Goal: Task Accomplishment & Management: Manage account settings

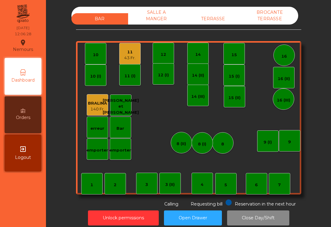
click at [218, 16] on div "TERRASSE" at bounding box center [213, 18] width 57 height 11
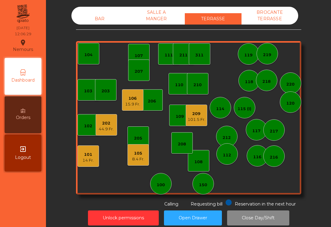
click at [87, 154] on div "101" at bounding box center [87, 154] width 11 height 6
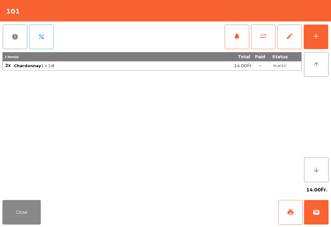
click at [287, 211] on span "print" at bounding box center [290, 211] width 7 height 7
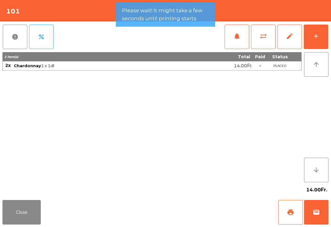
click at [35, 215] on button "Close" at bounding box center [21, 212] width 38 height 25
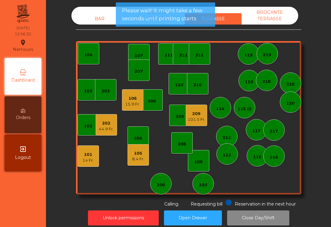
click at [133, 158] on div "8.4 Fr." at bounding box center [138, 159] width 12 height 6
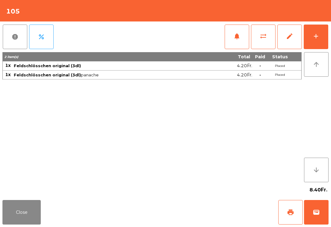
click at [292, 212] on span "print" at bounding box center [290, 211] width 7 height 7
click at [26, 195] on div "8.40Fr." at bounding box center [165, 189] width 326 height 15
click at [26, 221] on button "Close" at bounding box center [21, 212] width 38 height 25
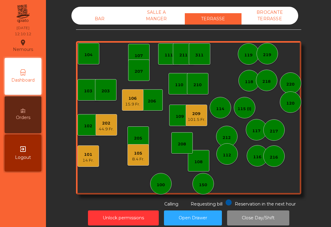
click at [205, 179] on div "150" at bounding box center [202, 183] width 21 height 21
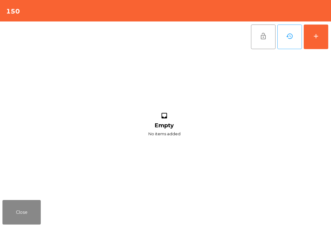
click at [325, 44] on button "add" at bounding box center [316, 37] width 25 height 25
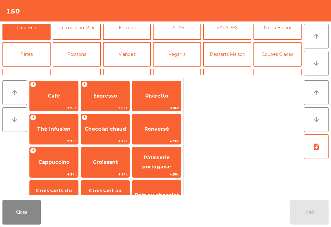
scroll to position [34, 0]
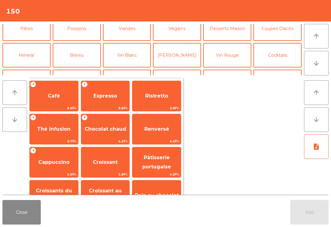
click at [33, 49] on button "Mineral" at bounding box center [26, 55] width 48 height 25
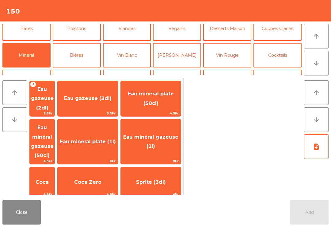
click at [169, 101] on span "Eau minéral plate (50cl)" at bounding box center [151, 98] width 60 height 26
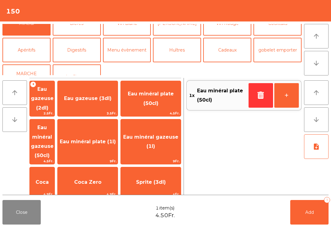
scroll to position [68, 0]
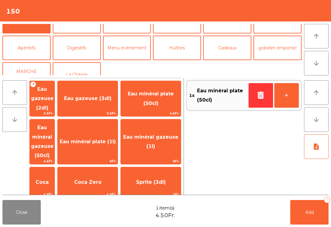
click at [32, 53] on button "Apéritifs" at bounding box center [26, 48] width 48 height 25
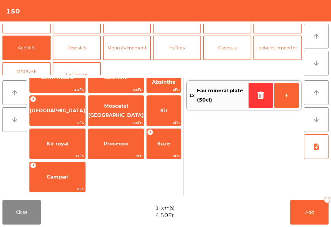
scroll to position [51, 0]
click at [108, 155] on span "7Fr." at bounding box center [115, 156] width 55 height 6
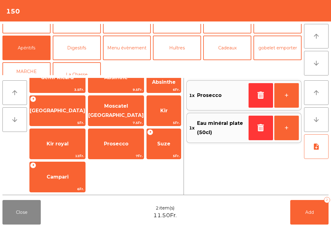
click at [309, 223] on button "Add 2" at bounding box center [309, 212] width 38 height 25
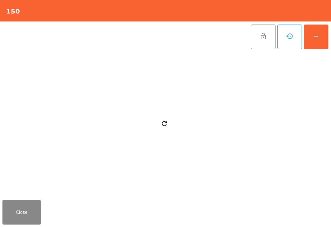
click at [25, 224] on button "Close" at bounding box center [21, 212] width 38 height 25
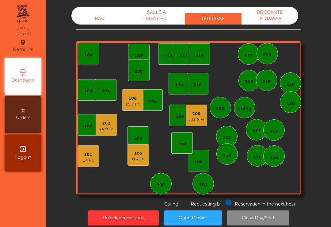
click at [139, 161] on div "8.4 Fr." at bounding box center [138, 159] width 12 height 6
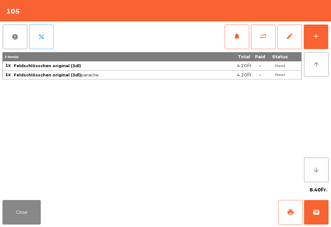
click at [321, 216] on button "wallet" at bounding box center [316, 212] width 25 height 25
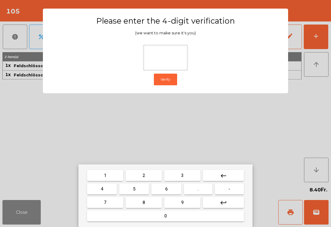
type input "*"
type input "***"
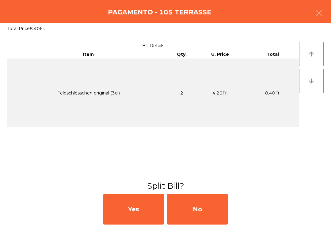
click at [204, 210] on div "No" at bounding box center [197, 209] width 61 height 31
click at [204, 210] on div "MB" at bounding box center [197, 209] width 61 height 31
click at [204, 207] on div "No" at bounding box center [197, 209] width 61 height 31
click at [202, 205] on div "No" at bounding box center [197, 209] width 61 height 31
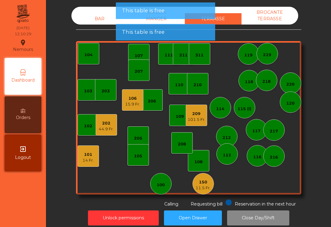
click at [91, 156] on div "101" at bounding box center [87, 154] width 11 height 6
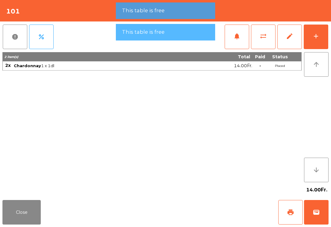
click at [316, 212] on span "wallet" at bounding box center [315, 211] width 7 height 7
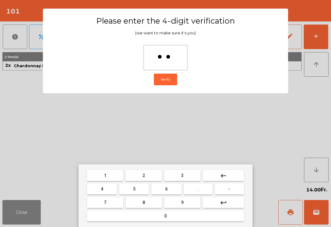
type input "***"
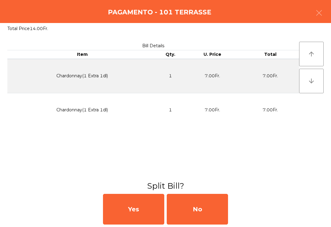
click at [221, 207] on div "No" at bounding box center [197, 209] width 61 height 31
click at [214, 208] on div "No" at bounding box center [197, 209] width 61 height 31
click at [215, 208] on div "Unlock permissions Open Drawer Close Day/Shift" at bounding box center [188, 217] width 268 height 21
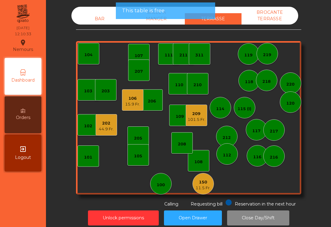
click at [214, 211] on button "Open Drawer" at bounding box center [193, 217] width 58 height 15
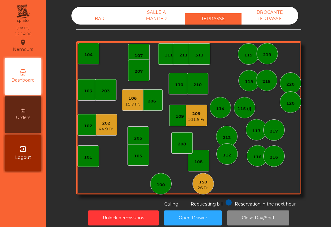
click at [197, 111] on div "209" at bounding box center [196, 114] width 18 height 6
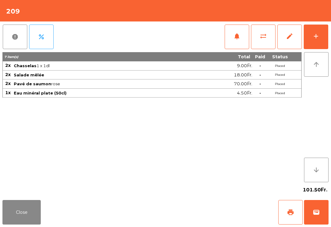
click at [246, 33] on button "notifications" at bounding box center [237, 37] width 25 height 25
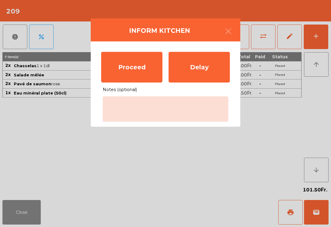
click at [150, 70] on div "Proceed" at bounding box center [131, 67] width 61 height 31
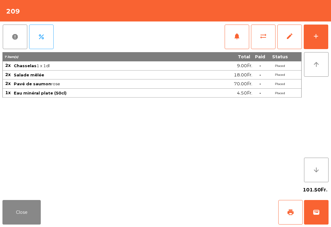
click at [19, 222] on button "Close" at bounding box center [21, 212] width 38 height 25
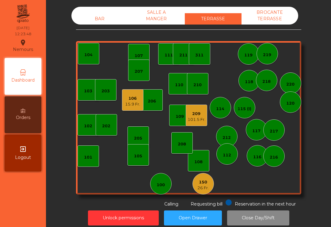
click at [127, 105] on div "15.9 Fr." at bounding box center [132, 104] width 15 height 6
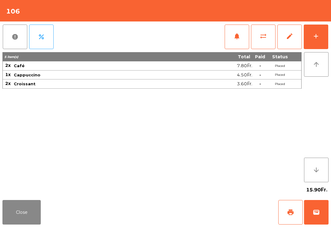
click at [269, 44] on button "sync_alt" at bounding box center [263, 37] width 25 height 25
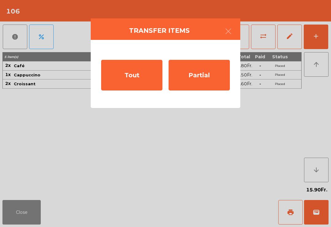
click at [203, 78] on div "Partial" at bounding box center [198, 75] width 61 height 31
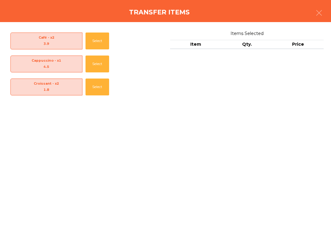
click at [92, 85] on button "Select" at bounding box center [97, 86] width 24 height 17
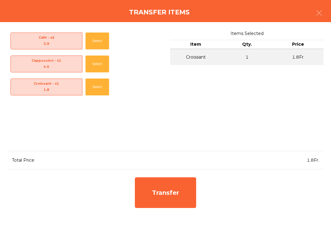
click at [91, 40] on button "Select" at bounding box center [97, 40] width 24 height 17
click at [192, 193] on div "Transfer" at bounding box center [165, 192] width 61 height 31
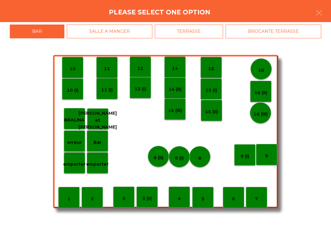
click at [178, 157] on p "8 (I)" at bounding box center [179, 157] width 9 height 7
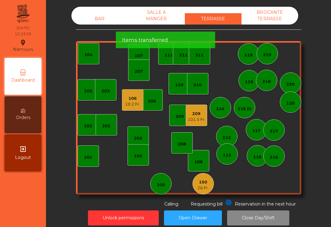
click at [126, 105] on div "10.2 Fr." at bounding box center [132, 104] width 15 height 6
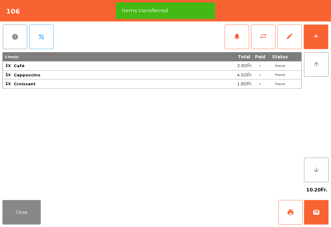
click at [317, 39] on div "add" at bounding box center [315, 35] width 7 height 7
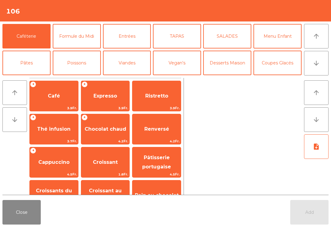
click at [61, 97] on span "Café" at bounding box center [54, 96] width 48 height 17
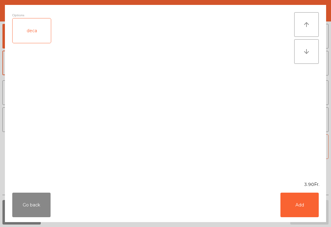
click at [302, 206] on button "Add" at bounding box center [299, 204] width 38 height 25
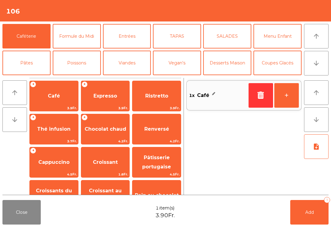
click at [30, 77] on button "Mineral" at bounding box center [26, 89] width 48 height 25
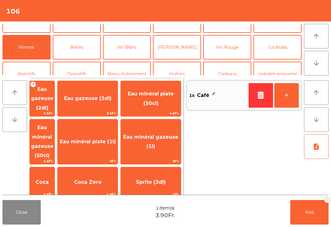
scroll to position [88, 0]
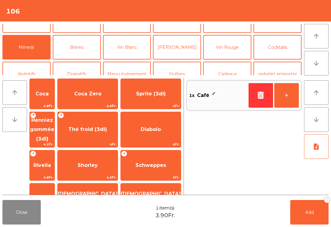
click at [55, 112] on span "Henniez gommée (3dl)" at bounding box center [42, 129] width 25 height 35
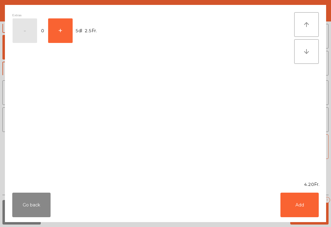
click at [28, 207] on button "Go back" at bounding box center [31, 204] width 38 height 25
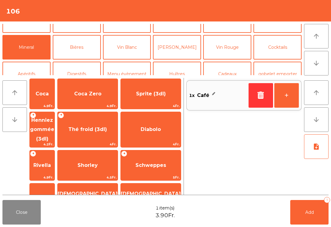
scroll to position [-2, 0]
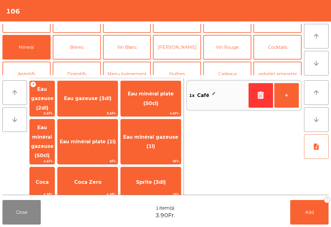
click at [110, 96] on span "Eau gazeuse (3dl)" at bounding box center [87, 98] width 47 height 6
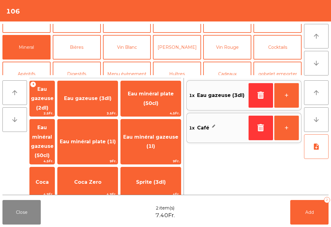
click at [55, 99] on span "Eau gazeuse (2dl)" at bounding box center [42, 98] width 25 height 35
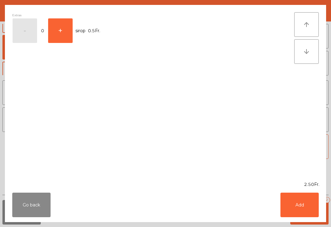
click at [63, 39] on button "+" at bounding box center [60, 30] width 25 height 25
click at [298, 207] on button "Add" at bounding box center [299, 204] width 38 height 25
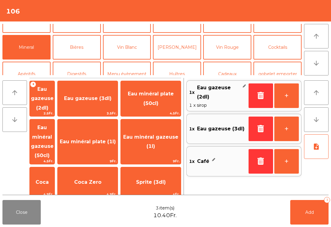
click at [257, 127] on icon "button" at bounding box center [260, 128] width 9 height 7
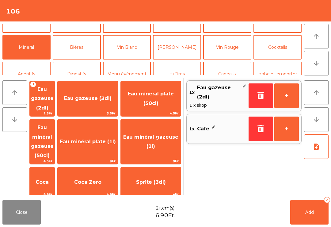
click at [301, 214] on button "Add 2" at bounding box center [309, 212] width 38 height 25
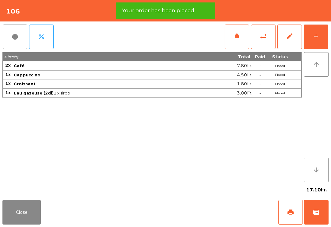
click at [21, 216] on button "Close" at bounding box center [21, 212] width 38 height 25
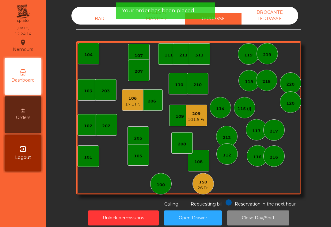
click at [97, 17] on div "BAR" at bounding box center [99, 18] width 57 height 11
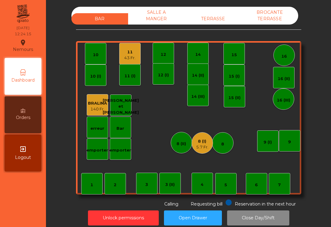
click at [202, 147] on div "5.7 Fr." at bounding box center [202, 147] width 12 height 6
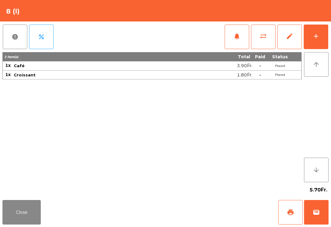
click at [316, 214] on span "wallet" at bounding box center [315, 211] width 7 height 7
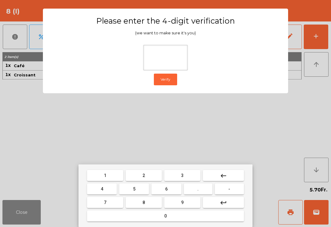
type input "*"
type input "***"
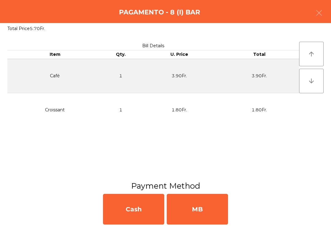
click at [205, 207] on div "MB" at bounding box center [197, 209] width 61 height 31
click at [205, 207] on div "No" at bounding box center [197, 209] width 61 height 31
click at [217, 205] on div "No" at bounding box center [197, 209] width 61 height 31
click at [219, 213] on div "No" at bounding box center [197, 209] width 61 height 31
click at [218, 213] on div "No" at bounding box center [197, 209] width 61 height 31
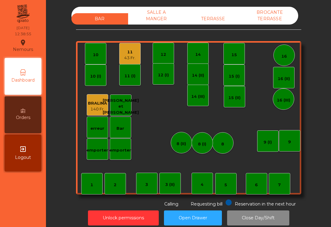
click at [217, 18] on div "TERRASSE" at bounding box center [213, 18] width 57 height 11
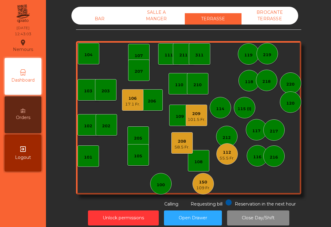
click at [139, 134] on div "205" at bounding box center [138, 137] width 8 height 9
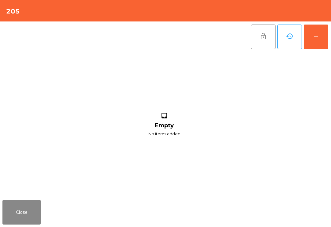
click at [327, 39] on button "add" at bounding box center [316, 37] width 25 height 25
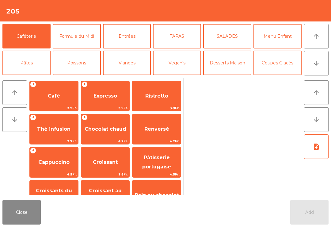
scroll to position [36, 0]
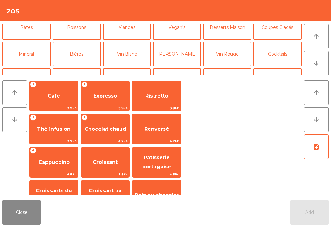
click at [129, 51] on button "Vin Blanc" at bounding box center [127, 54] width 48 height 25
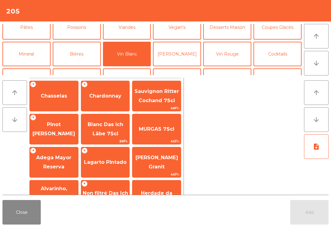
click at [105, 94] on span "Chardonnay" at bounding box center [105, 96] width 32 height 6
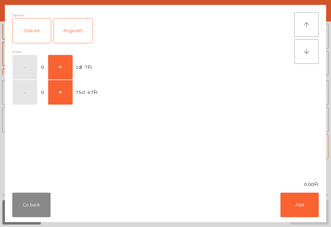
click at [64, 62] on button "+" at bounding box center [60, 67] width 25 height 25
click at [304, 209] on button "Add" at bounding box center [299, 204] width 38 height 25
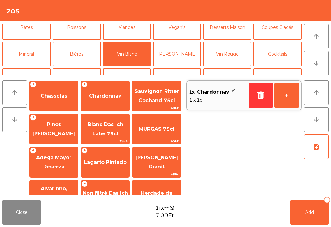
click at [272, 89] on button "button" at bounding box center [260, 95] width 25 height 25
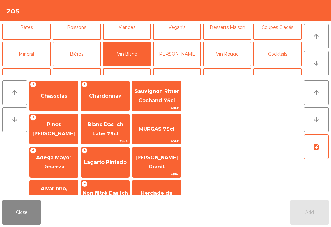
click at [103, 95] on span "Chardonnay" at bounding box center [105, 96] width 32 height 6
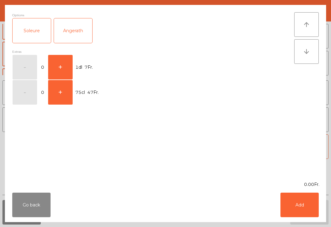
click at [62, 68] on button "+" at bounding box center [60, 67] width 25 height 25
click at [309, 206] on button "Add" at bounding box center [299, 204] width 38 height 25
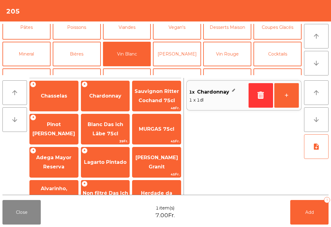
click at [289, 92] on button "+" at bounding box center [286, 95] width 25 height 25
click at [307, 209] on button "Add 2" at bounding box center [309, 212] width 38 height 25
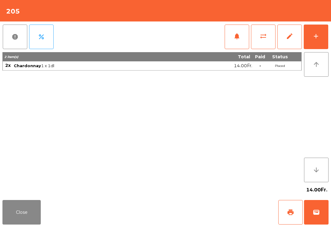
click at [39, 217] on button "Close" at bounding box center [21, 212] width 38 height 25
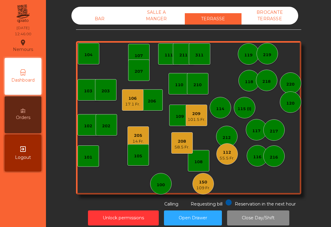
click at [138, 69] on div "207" at bounding box center [138, 71] width 8 height 6
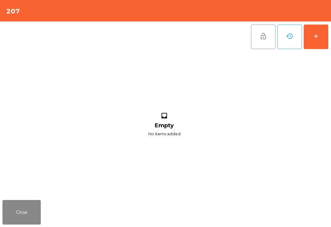
click at [321, 32] on button "add" at bounding box center [316, 37] width 25 height 25
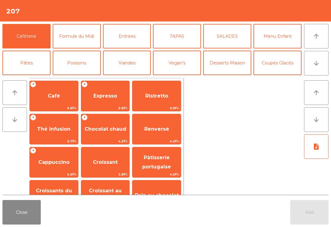
click at [128, 62] on button "Viandes" at bounding box center [127, 63] width 48 height 25
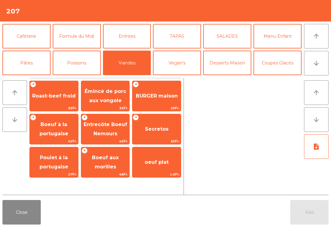
click at [57, 164] on span "Poulet à la portugaise" at bounding box center [54, 161] width 29 height 15
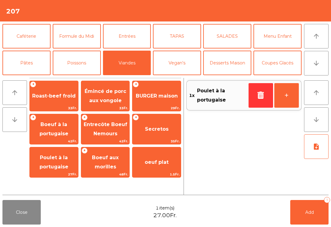
click at [82, 65] on button "Poissons" at bounding box center [77, 63] width 48 height 25
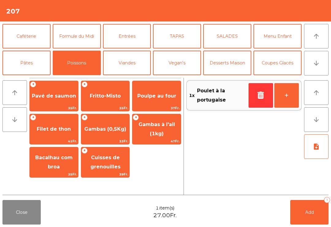
click at [163, 100] on span "Poulpe au four" at bounding box center [156, 96] width 48 height 17
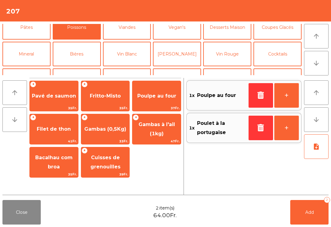
click at [230, 56] on button "Vin Rouge" at bounding box center [227, 54] width 48 height 25
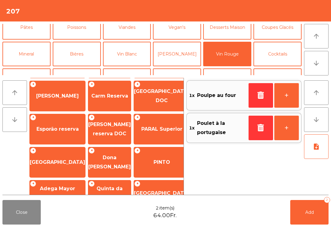
scroll to position [105, 0]
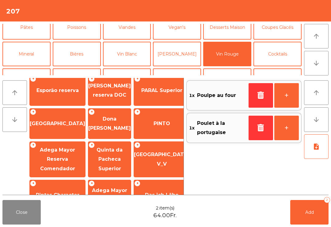
click at [158, 165] on span "[GEOGRAPHIC_DATA] V_V" at bounding box center [161, 159] width 55 height 26
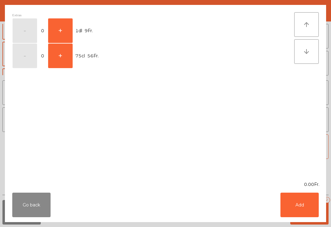
click at [59, 37] on button "+" at bounding box center [60, 30] width 25 height 25
click at [304, 206] on button "Add" at bounding box center [299, 204] width 38 height 25
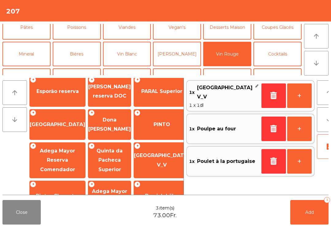
click at [287, 97] on button "+" at bounding box center [299, 95] width 25 height 25
click at [325, 150] on icon "note_add" at bounding box center [328, 146] width 7 height 7
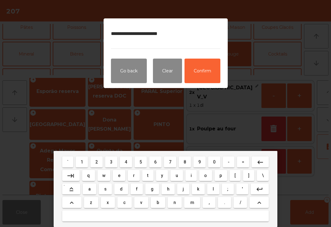
type textarea "**********"
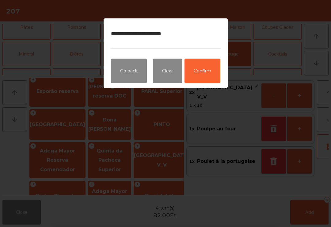
click at [213, 78] on button "Confirm" at bounding box center [202, 71] width 36 height 25
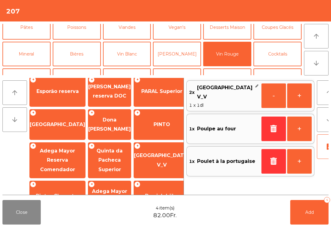
click at [307, 207] on button "Add 4" at bounding box center [309, 212] width 38 height 25
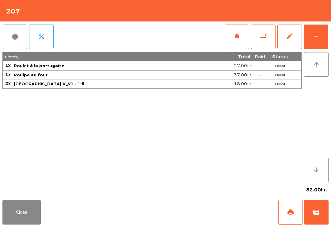
click at [6, 212] on button "Close" at bounding box center [21, 212] width 38 height 25
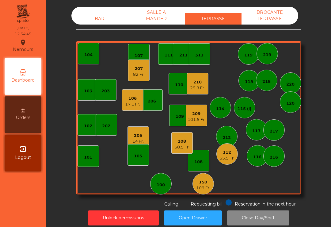
click at [161, 192] on div "100" at bounding box center [160, 183] width 21 height 21
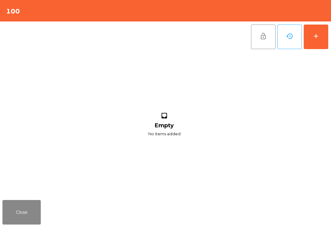
click at [327, 33] on button "add" at bounding box center [316, 37] width 25 height 25
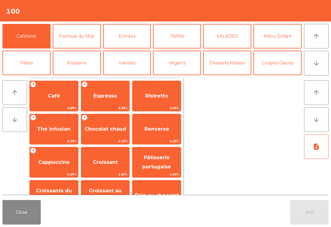
click at [316, 67] on button "arrow_downward" at bounding box center [316, 63] width 25 height 25
click at [183, 77] on button "[PERSON_NAME]" at bounding box center [177, 89] width 48 height 25
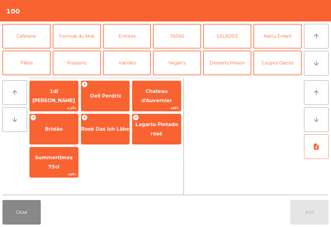
scroll to position [53, 0]
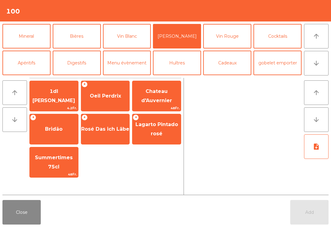
click at [61, 104] on div "1dl [PERSON_NAME] 4.2Fr." at bounding box center [53, 96] width 49 height 31
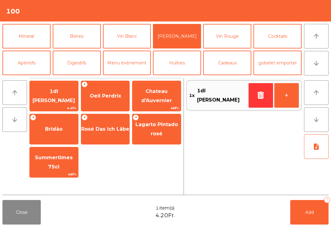
click at [296, 95] on button "+" at bounding box center [286, 95] width 25 height 25
click at [285, 100] on button "+" at bounding box center [286, 95] width 25 height 25
click at [289, 96] on button "+" at bounding box center [286, 95] width 25 height 25
click at [296, 221] on button "Add 5" at bounding box center [309, 212] width 38 height 25
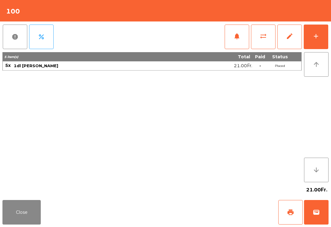
click at [9, 223] on button "Close" at bounding box center [21, 212] width 38 height 25
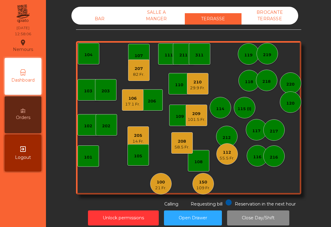
click at [169, 188] on div "100 21 Fr." at bounding box center [160, 183] width 21 height 21
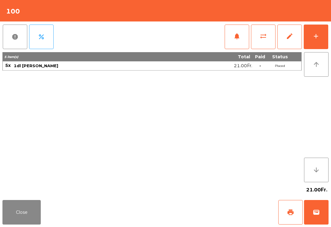
click at [316, 47] on button "add" at bounding box center [316, 37] width 25 height 25
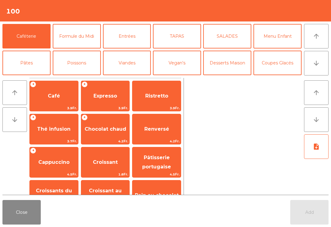
click at [134, 66] on button "Viandes" at bounding box center [127, 63] width 48 height 25
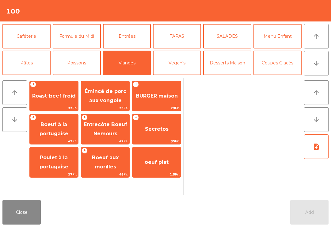
click at [163, 99] on span "BURGER maison" at bounding box center [157, 96] width 42 height 6
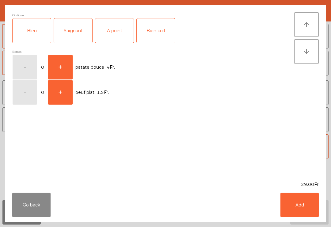
click at [66, 34] on div "Saignant" at bounding box center [73, 30] width 38 height 25
click at [304, 205] on button "Add" at bounding box center [299, 204] width 38 height 25
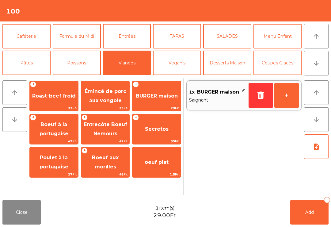
click at [61, 164] on span "Poulet à la portugaise" at bounding box center [54, 161] width 29 height 15
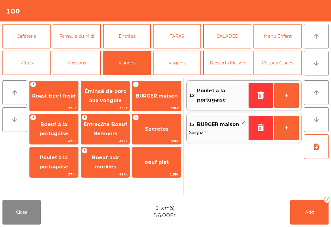
click at [306, 213] on span "Add" at bounding box center [309, 212] width 9 height 6
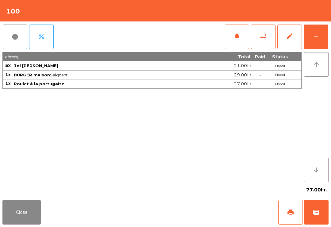
click at [5, 215] on button "Close" at bounding box center [21, 212] width 38 height 25
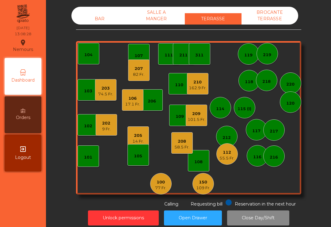
click at [137, 101] on div "106" at bounding box center [132, 98] width 15 height 6
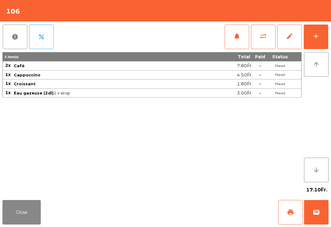
click at [318, 37] on div "add" at bounding box center [315, 35] width 7 height 7
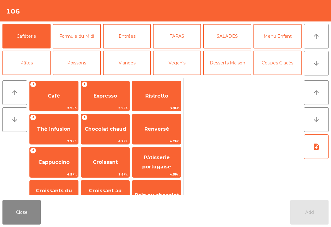
click at [185, 38] on button "TAPAS" at bounding box center [177, 36] width 48 height 25
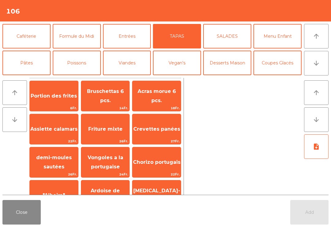
click at [106, 96] on span "Bruschettas 6 pcs." at bounding box center [105, 95] width 37 height 15
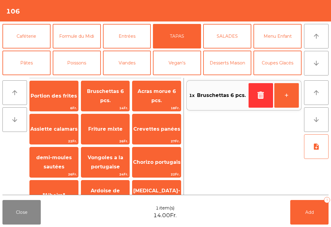
click at [311, 204] on button "Add 1" at bounding box center [309, 212] width 38 height 25
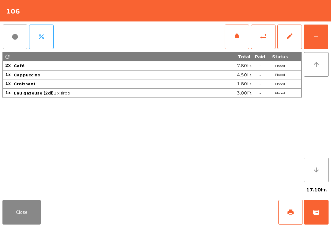
click at [17, 213] on button "Close" at bounding box center [21, 212] width 38 height 25
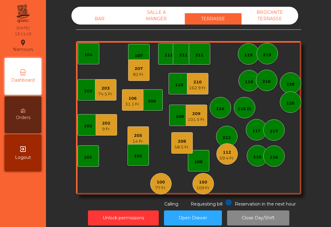
click at [113, 118] on div "202 9 Fr." at bounding box center [106, 124] width 21 height 21
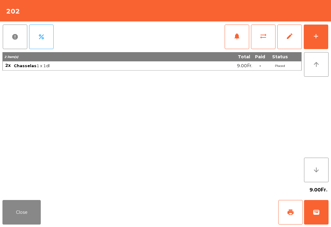
click at [320, 37] on button "add" at bounding box center [316, 37] width 25 height 25
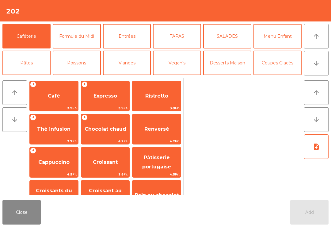
click at [138, 36] on button "Entrées" at bounding box center [127, 36] width 48 height 25
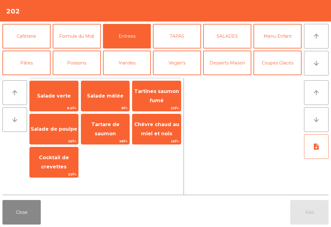
click at [161, 124] on span "Chèvre chaud au miel et noix" at bounding box center [156, 128] width 45 height 15
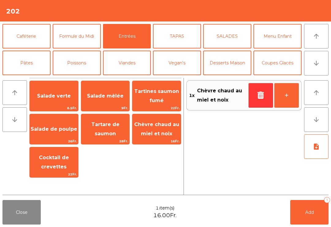
click at [158, 127] on span "Chèvre chaud au miel et noix" at bounding box center [156, 128] width 45 height 15
click at [318, 224] on button "Add 2" at bounding box center [309, 212] width 38 height 25
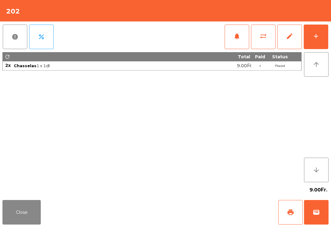
click at [38, 216] on button "Close" at bounding box center [21, 212] width 38 height 25
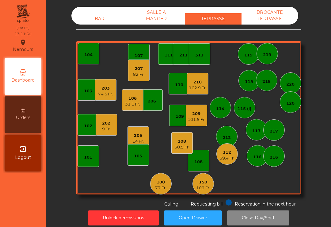
click at [100, 19] on div "BAR" at bounding box center [99, 18] width 57 height 11
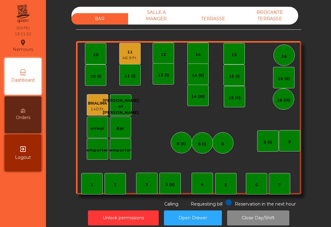
click at [130, 59] on div "46.9 Fr." at bounding box center [129, 58] width 15 height 6
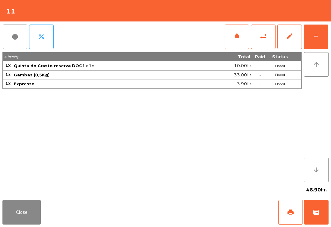
click at [293, 220] on button "print" at bounding box center [290, 212] width 25 height 25
click at [17, 206] on button "Close" at bounding box center [21, 212] width 38 height 25
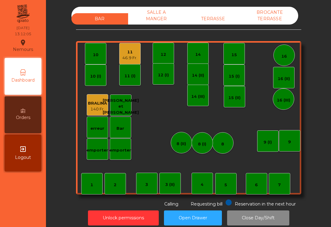
click at [227, 24] on div "TERRASSE" at bounding box center [213, 18] width 57 height 11
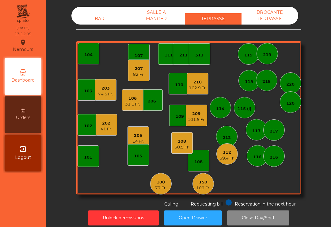
click at [170, 179] on div "100 77 Fr." at bounding box center [160, 183] width 21 height 21
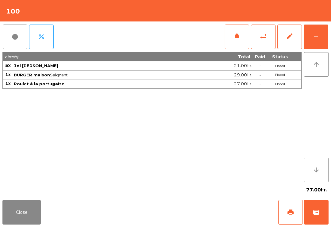
click at [229, 33] on button "notifications" at bounding box center [237, 37] width 25 height 25
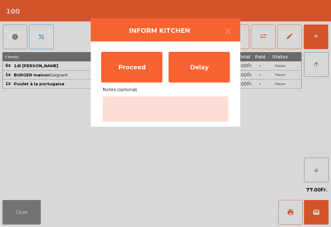
click at [117, 58] on div "Proceed" at bounding box center [131, 67] width 61 height 31
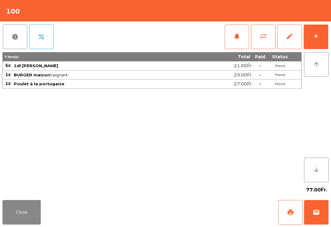
click at [34, 218] on button "Close" at bounding box center [21, 212] width 38 height 25
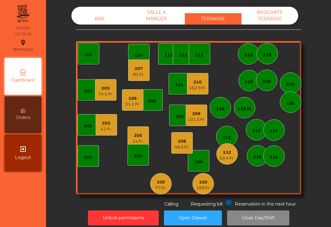
click at [187, 121] on div "101.5 Fr." at bounding box center [196, 119] width 18 height 6
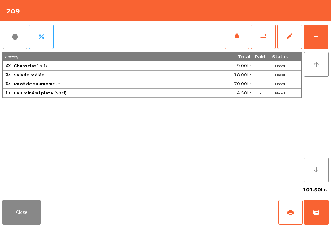
click at [293, 213] on span "print" at bounding box center [290, 211] width 7 height 7
click at [26, 220] on button "Close" at bounding box center [21, 212] width 38 height 25
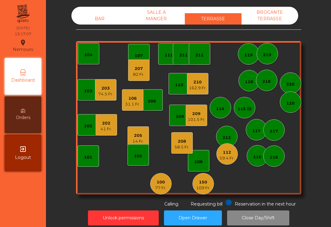
click at [142, 126] on div "205 14 Fr." at bounding box center [137, 136] width 21 height 21
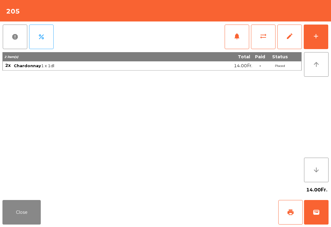
click at [316, 207] on button "wallet" at bounding box center [316, 212] width 25 height 25
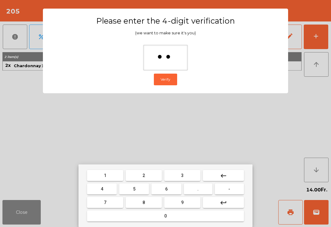
type input "***"
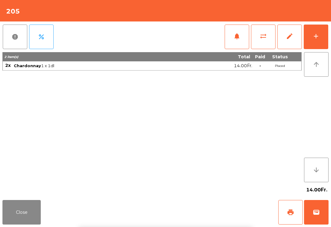
click at [209, 214] on div "Close print wallet" at bounding box center [165, 211] width 331 height 29
click at [208, 221] on div "Close print wallet" at bounding box center [165, 211] width 331 height 29
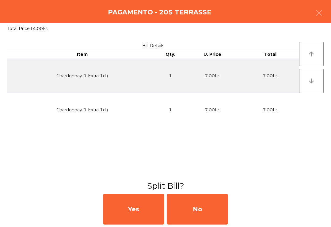
click at [215, 205] on div "No" at bounding box center [197, 209] width 61 height 31
click at [217, 200] on div "MB" at bounding box center [197, 209] width 61 height 31
click at [206, 213] on div "No" at bounding box center [197, 209] width 61 height 31
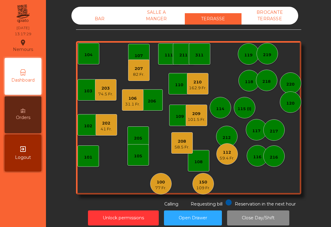
click at [199, 110] on div "209 101.5 Fr." at bounding box center [196, 115] width 18 height 14
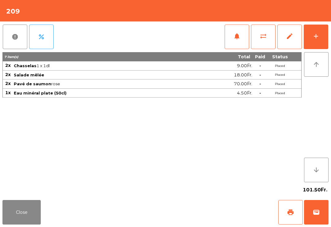
click at [325, 215] on button "wallet" at bounding box center [316, 212] width 25 height 25
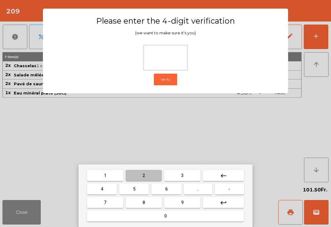
type input "*"
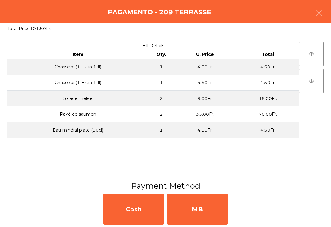
click at [214, 220] on div "MB" at bounding box center [197, 209] width 61 height 31
click at [215, 216] on div "No" at bounding box center [197, 209] width 61 height 31
click at [216, 215] on div "No" at bounding box center [197, 209] width 61 height 31
click at [213, 212] on div "No" at bounding box center [197, 209] width 61 height 31
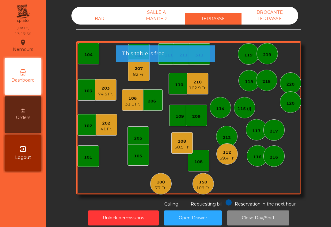
click at [129, 102] on div "31.1 Fr." at bounding box center [132, 104] width 15 height 6
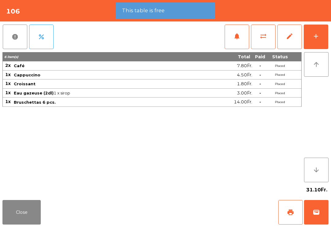
click at [27, 214] on button "Close" at bounding box center [21, 212] width 38 height 25
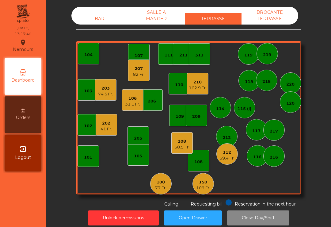
click at [138, 70] on div "207" at bounding box center [138, 69] width 11 height 6
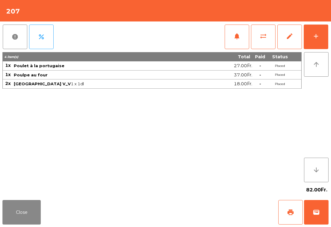
click at [31, 206] on button "Close" at bounding box center [21, 212] width 38 height 25
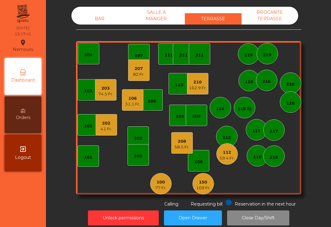
click at [204, 81] on div "210" at bounding box center [198, 82] width 18 height 6
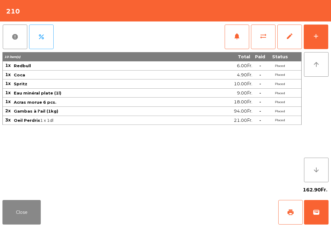
click at [13, 219] on button "Close" at bounding box center [21, 212] width 38 height 25
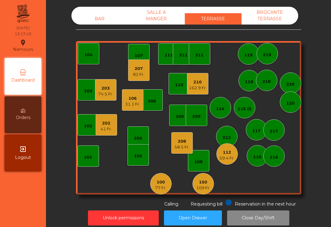
click at [230, 159] on div "59.4 Fr." at bounding box center [226, 158] width 15 height 6
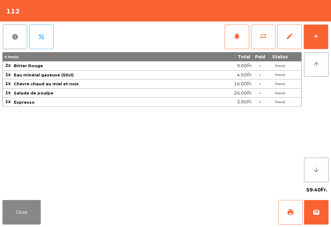
click at [28, 215] on button "Close" at bounding box center [21, 212] width 38 height 25
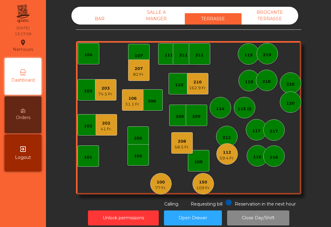
click at [230, 160] on div "59.4 Fr." at bounding box center [226, 158] width 15 height 6
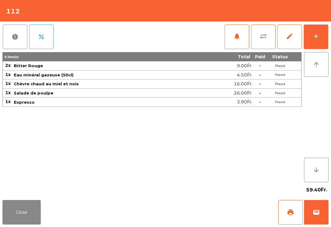
click at [291, 215] on span "print" at bounding box center [290, 211] width 7 height 7
click at [14, 209] on button "Close" at bounding box center [21, 212] width 38 height 25
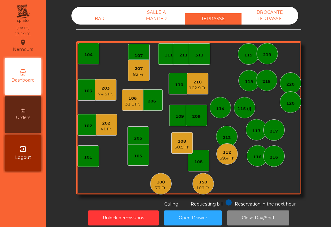
click at [235, 161] on div "112 59.4 Fr." at bounding box center [226, 153] width 21 height 21
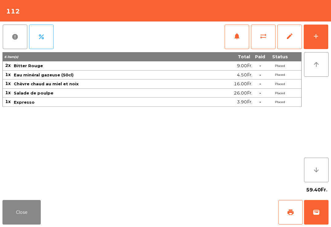
click at [318, 214] on span "wallet" at bounding box center [315, 211] width 7 height 7
click at [220, 197] on div "Close print wallet" at bounding box center [165, 211] width 331 height 29
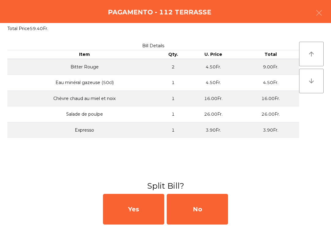
click at [211, 216] on div "No" at bounding box center [197, 209] width 61 height 31
click at [212, 219] on div "MB" at bounding box center [197, 209] width 61 height 31
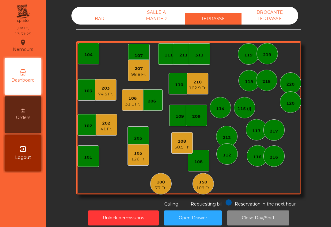
click at [191, 145] on div "208 58.5 Fr." at bounding box center [181, 142] width 21 height 21
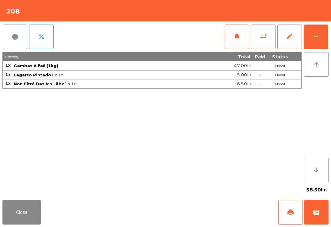
click at [312, 36] on div "add" at bounding box center [315, 35] width 7 height 7
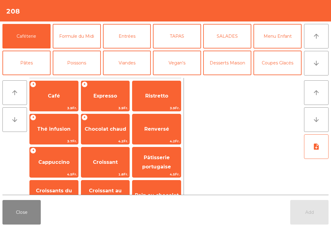
click at [54, 95] on span "Café" at bounding box center [54, 96] width 12 height 6
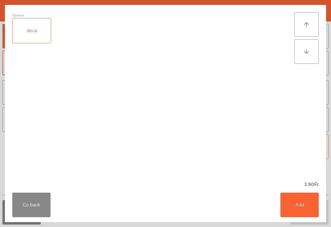
click at [40, 202] on button "Go back" at bounding box center [31, 204] width 38 height 25
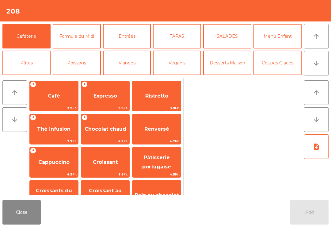
click at [152, 163] on span "Pâtisserie portugaise" at bounding box center [156, 161] width 29 height 15
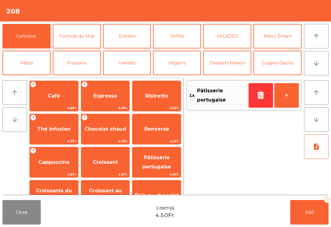
click at [231, 62] on button "Desserts Maison" at bounding box center [227, 63] width 48 height 25
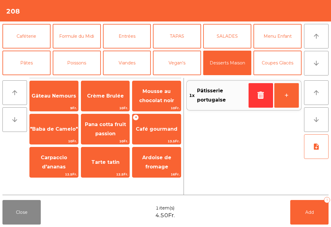
click at [160, 128] on span "Café gourmand" at bounding box center [157, 129] width 42 height 6
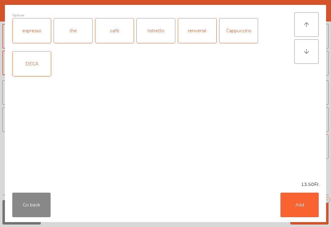
click at [114, 28] on div "café" at bounding box center [114, 30] width 38 height 25
click at [307, 210] on button "Add" at bounding box center [299, 204] width 38 height 25
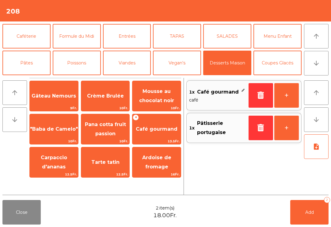
click at [320, 210] on button "Add 2" at bounding box center [309, 212] width 38 height 25
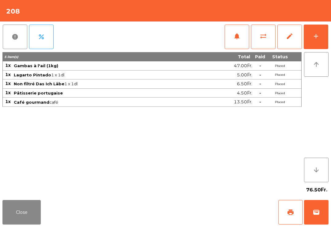
click at [28, 218] on button "Close" at bounding box center [21, 212] width 38 height 25
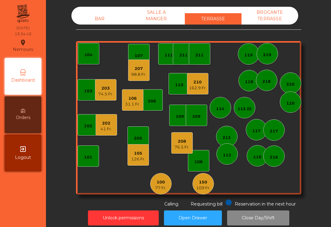
click at [205, 90] on div "162.9 Fr." at bounding box center [198, 88] width 18 height 6
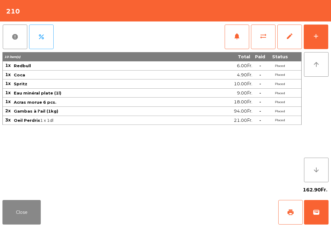
click at [240, 35] on span "notifications" at bounding box center [236, 35] width 7 height 7
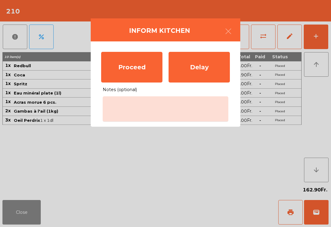
click at [129, 63] on div "Proceed" at bounding box center [131, 67] width 61 height 31
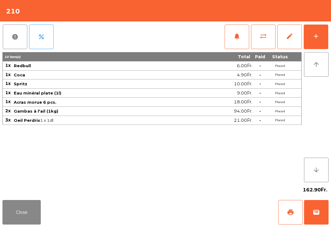
click at [3, 211] on button "Close" at bounding box center [21, 212] width 38 height 25
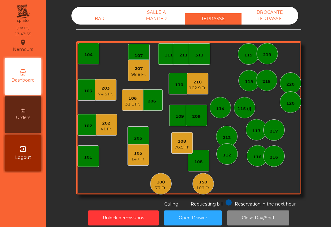
click at [103, 87] on div "203" at bounding box center [105, 88] width 15 height 6
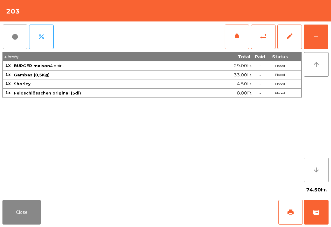
click at [22, 221] on button "Close" at bounding box center [21, 212] width 38 height 25
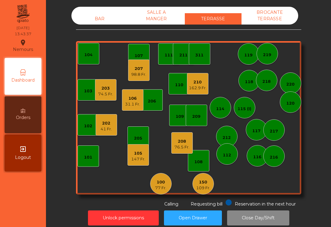
click at [114, 126] on div "202 41 Fr." at bounding box center [106, 124] width 21 height 21
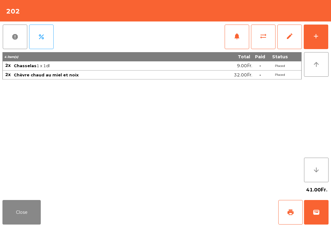
click at [292, 209] on span "print" at bounding box center [290, 211] width 7 height 7
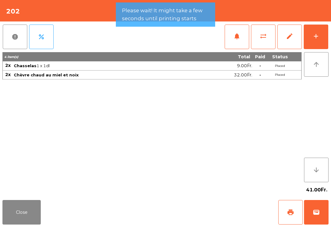
click at [21, 224] on button "Close" at bounding box center [21, 212] width 38 height 25
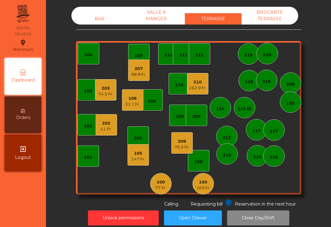
click at [106, 88] on div "203" at bounding box center [105, 88] width 15 height 6
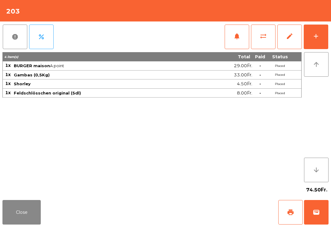
click at [291, 214] on span "print" at bounding box center [290, 211] width 7 height 7
click at [25, 224] on button "Close" at bounding box center [21, 212] width 38 height 25
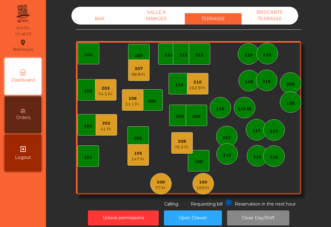
click at [137, 80] on div "207 98.8 Fr." at bounding box center [138, 69] width 21 height 21
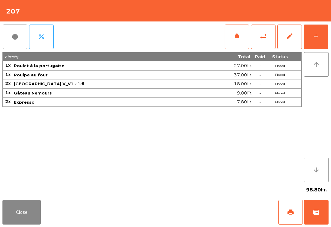
click at [290, 211] on span "print" at bounding box center [290, 211] width 7 height 7
click at [26, 201] on button "Close" at bounding box center [21, 212] width 38 height 25
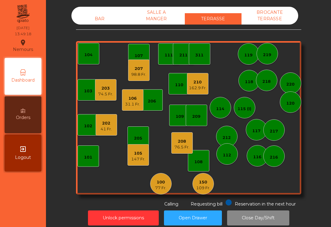
click at [197, 83] on div "210" at bounding box center [198, 82] width 18 height 6
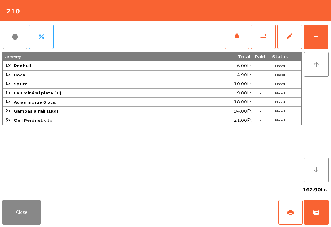
click at [320, 35] on button "add" at bounding box center [316, 37] width 25 height 25
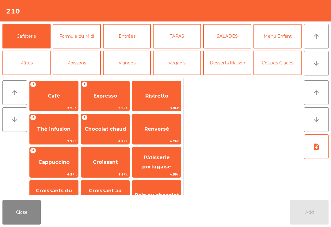
click at [316, 38] on icon "arrow_upward" at bounding box center [315, 35] width 7 height 7
click at [179, 36] on button "TAPAS" at bounding box center [177, 36] width 48 height 25
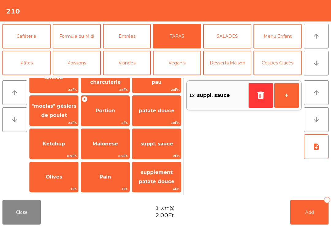
click at [258, 97] on icon "button" at bounding box center [260, 94] width 9 height 7
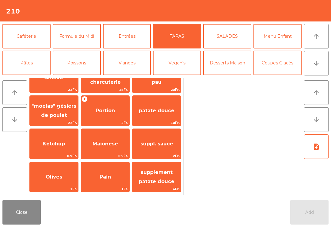
click at [106, 116] on span "Portion" at bounding box center [105, 110] width 48 height 17
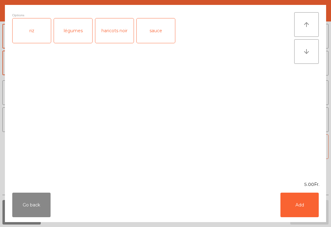
click at [151, 33] on div "sauce" at bounding box center [156, 30] width 38 height 25
click at [297, 209] on button "Add" at bounding box center [299, 204] width 38 height 25
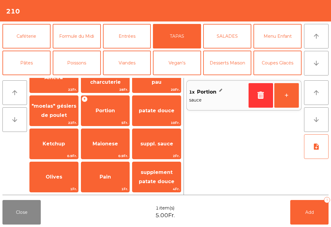
click at [290, 99] on button "+" at bounding box center [286, 95] width 25 height 25
click at [313, 211] on span "Add" at bounding box center [309, 212] width 9 height 6
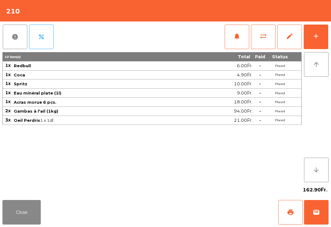
click at [23, 205] on button "Close" at bounding box center [21, 212] width 38 height 25
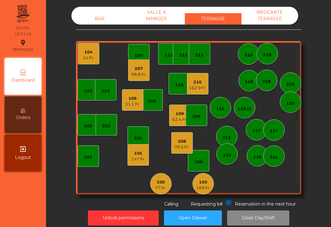
click at [207, 189] on div "109 Fr." at bounding box center [203, 188] width 14 height 6
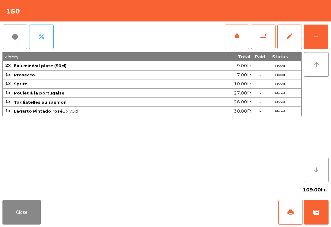
click at [316, 47] on button "add" at bounding box center [316, 37] width 25 height 25
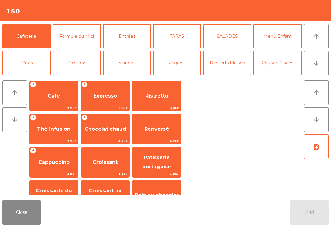
click at [102, 88] on span "Expresso" at bounding box center [105, 96] width 48 height 17
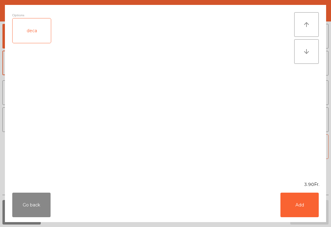
click at [309, 204] on button "Add" at bounding box center [299, 204] width 38 height 25
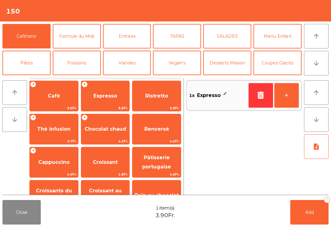
click at [297, 105] on button "+" at bounding box center [286, 95] width 25 height 25
click at [230, 51] on button "Desserts Maison" at bounding box center [227, 63] width 48 height 25
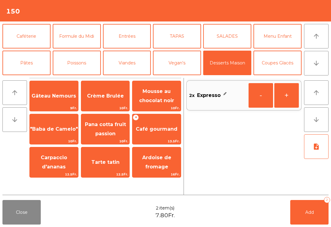
click at [60, 96] on span "Gâteau Nemours" at bounding box center [54, 96] width 44 height 6
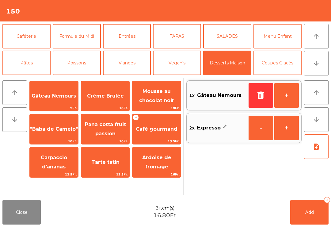
click at [309, 210] on span "Add" at bounding box center [309, 212] width 9 height 6
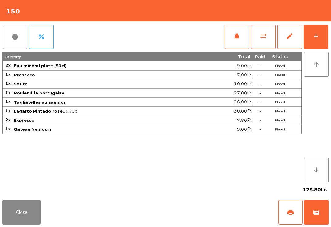
click at [33, 213] on button "Close" at bounding box center [21, 212] width 38 height 25
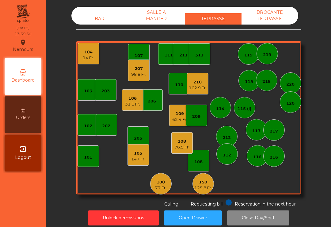
click at [208, 45] on div "311" at bounding box center [199, 53] width 21 height 21
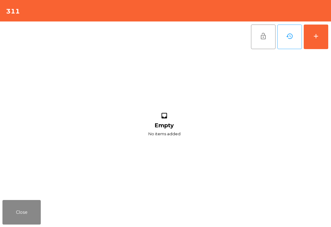
click at [320, 34] on button "add" at bounding box center [316, 37] width 25 height 25
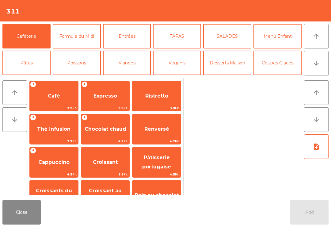
click at [97, 98] on span "Expresso" at bounding box center [105, 96] width 24 height 6
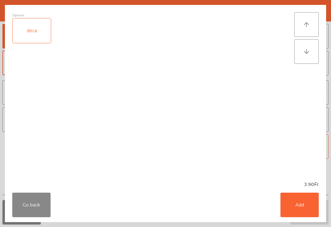
click at [35, 212] on button "Go back" at bounding box center [31, 204] width 38 height 25
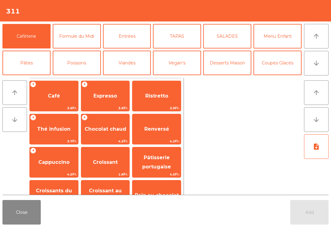
click at [45, 165] on span "Cappuccino" at bounding box center [53, 162] width 31 height 6
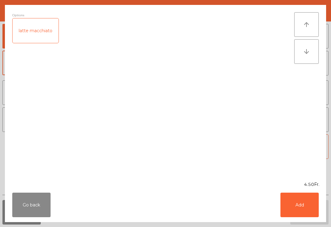
click at [301, 206] on button "Add" at bounding box center [299, 204] width 38 height 25
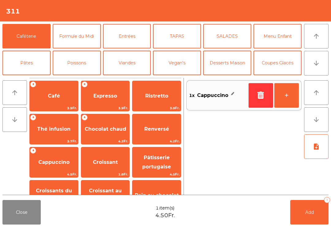
scroll to position [48, 0]
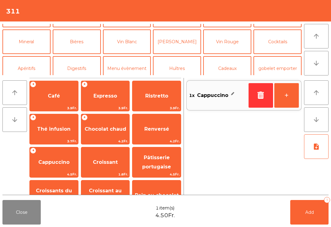
click at [28, 40] on button "Mineral" at bounding box center [26, 41] width 48 height 25
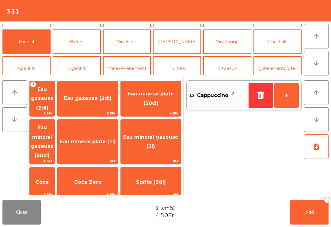
click at [91, 45] on button "Bières" at bounding box center [77, 41] width 48 height 25
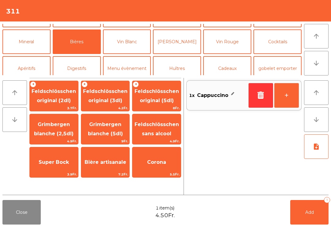
click at [116, 94] on span "Feldschlösschen original (3dl)" at bounding box center [105, 96] width 48 height 26
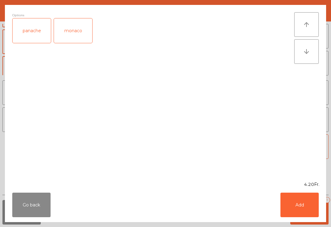
click at [310, 216] on button "Add" at bounding box center [299, 204] width 38 height 25
click at [310, 212] on span "Add" at bounding box center [309, 212] width 9 height 6
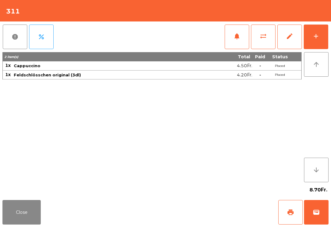
click at [21, 201] on button "Close" at bounding box center [21, 212] width 38 height 25
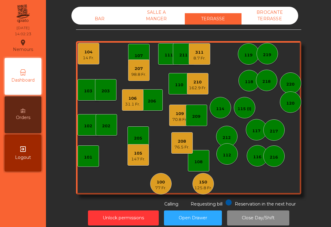
click at [134, 107] on div "31.1 Fr." at bounding box center [132, 104] width 15 height 6
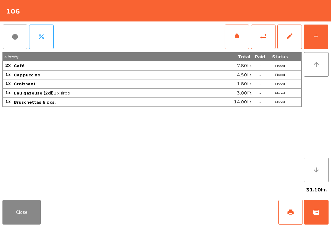
click at [3, 215] on button "Close" at bounding box center [21, 212] width 38 height 25
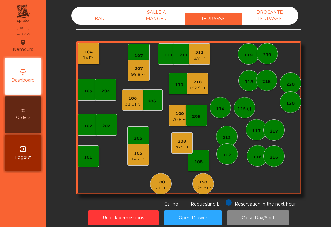
click at [134, 105] on div "31.1 Fr." at bounding box center [132, 104] width 15 height 6
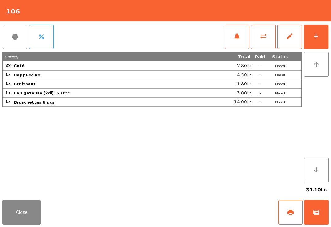
click at [289, 206] on button "print" at bounding box center [290, 212] width 25 height 25
click at [16, 212] on button "Close" at bounding box center [21, 212] width 38 height 25
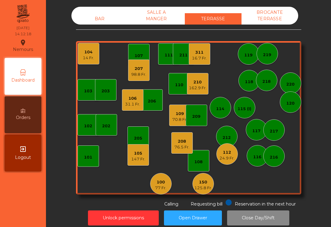
click at [202, 189] on div "125.8 Fr." at bounding box center [203, 188] width 18 height 6
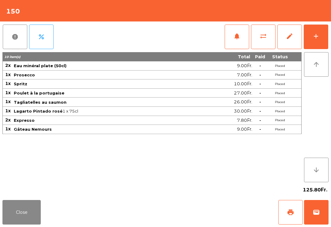
click at [298, 210] on button "print" at bounding box center [290, 212] width 25 height 25
click at [9, 218] on button "Close" at bounding box center [21, 212] width 38 height 25
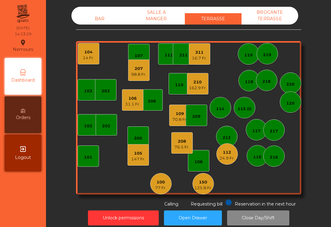
click at [85, 60] on div "14 Fr." at bounding box center [88, 58] width 11 height 6
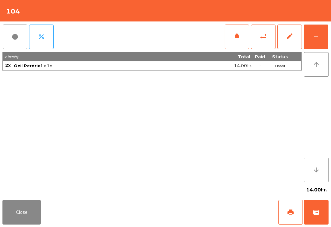
click at [291, 211] on span "print" at bounding box center [290, 211] width 7 height 7
click at [21, 211] on button "Close" at bounding box center [21, 212] width 38 height 25
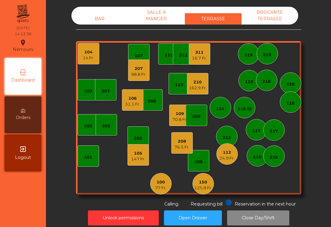
click at [168, 184] on div "100 77 Fr." at bounding box center [160, 183] width 21 height 21
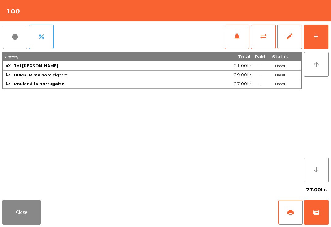
click at [293, 212] on span "print" at bounding box center [290, 211] width 7 height 7
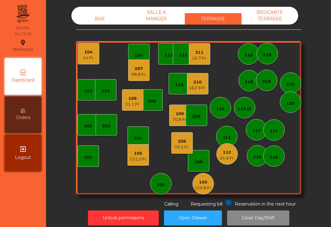
click at [93, 62] on div "104 14 Fr." at bounding box center [88, 53] width 21 height 21
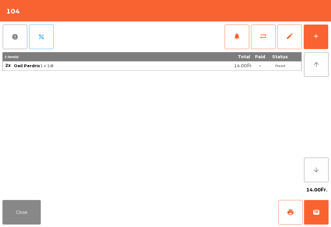
click at [325, 214] on button "wallet" at bounding box center [316, 212] width 25 height 25
click at [222, 219] on div "Close print wallet" at bounding box center [165, 211] width 331 height 29
click at [215, 215] on div "Close print wallet" at bounding box center [165, 211] width 331 height 29
click at [219, 221] on div "Close print wallet" at bounding box center [165, 211] width 331 height 29
click at [228, 217] on div "Close print wallet" at bounding box center [165, 211] width 331 height 29
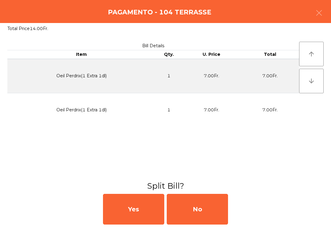
click at [226, 223] on div "No" at bounding box center [197, 209] width 61 height 31
click at [227, 220] on div "MB" at bounding box center [197, 209] width 61 height 31
click at [219, 219] on div "No" at bounding box center [197, 209] width 61 height 31
click at [213, 220] on div "No" at bounding box center [197, 209] width 61 height 31
click at [204, 203] on div "No" at bounding box center [197, 209] width 61 height 31
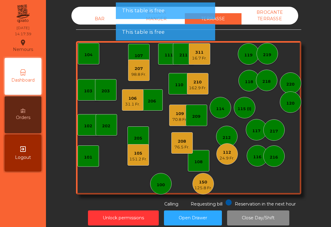
click at [134, 67] on div "207" at bounding box center [138, 69] width 15 height 6
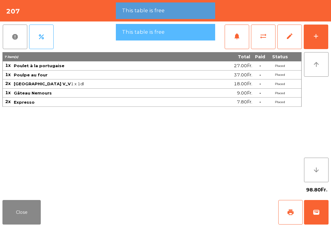
click at [309, 209] on button "wallet" at bounding box center [316, 212] width 25 height 25
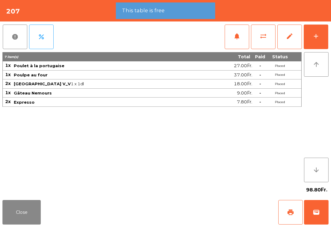
click at [203, 210] on div "Close print wallet" at bounding box center [165, 211] width 331 height 29
click at [219, 205] on div "Close print wallet" at bounding box center [165, 211] width 331 height 29
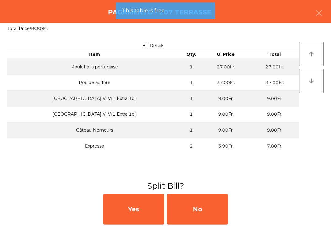
click at [221, 204] on div "No" at bounding box center [197, 209] width 61 height 31
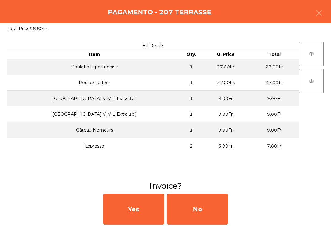
click at [225, 208] on div "No" at bounding box center [197, 209] width 61 height 31
click at [221, 221] on div "No" at bounding box center [197, 209] width 61 height 31
click at [228, 218] on div "No" at bounding box center [197, 209] width 61 height 31
click at [204, 203] on div "No" at bounding box center [197, 209] width 61 height 31
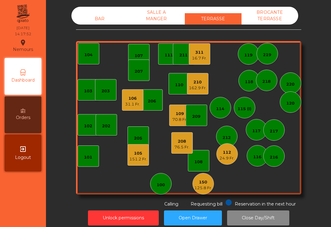
click at [126, 100] on div "106" at bounding box center [132, 98] width 15 height 6
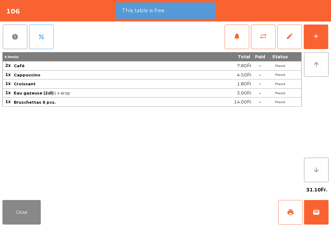
click at [20, 224] on button "Close" at bounding box center [21, 212] width 38 height 25
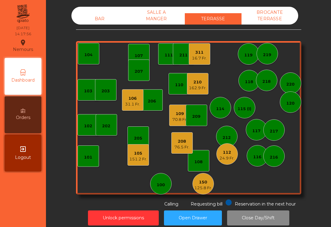
click at [132, 165] on div "105 151.2 Fr." at bounding box center [137, 154] width 21 height 21
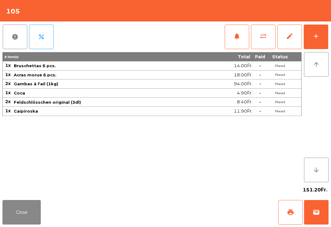
click at [31, 217] on button "Close" at bounding box center [21, 212] width 38 height 25
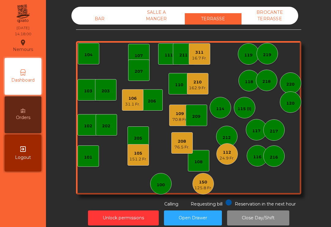
click at [205, 55] on div "16.7 Fr." at bounding box center [199, 58] width 15 height 6
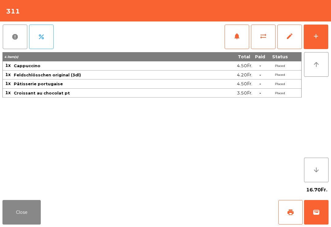
click at [319, 216] on button "wallet" at bounding box center [316, 212] width 25 height 25
click at [212, 209] on div "Close print wallet" at bounding box center [165, 211] width 331 height 29
click at [203, 214] on div "Close print wallet" at bounding box center [165, 211] width 331 height 29
click at [201, 215] on div "Close print wallet" at bounding box center [165, 211] width 331 height 29
click at [200, 211] on div "Close print wallet" at bounding box center [165, 211] width 331 height 29
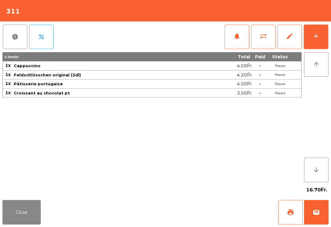
click at [207, 206] on div "Close print wallet" at bounding box center [165, 211] width 331 height 29
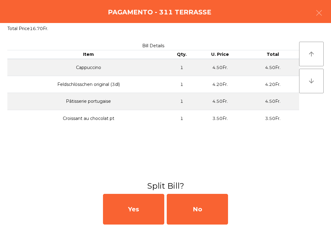
click at [203, 205] on div "No" at bounding box center [197, 209] width 61 height 31
click at [196, 208] on div "No" at bounding box center [197, 209] width 61 height 31
click at [205, 206] on div "No" at bounding box center [197, 209] width 61 height 31
click at [203, 209] on div "No" at bounding box center [197, 209] width 61 height 31
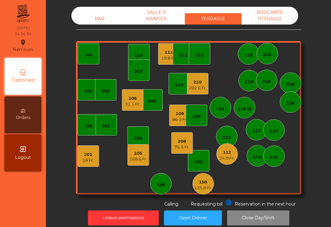
click at [233, 163] on div "112 24.9 Fr." at bounding box center [226, 153] width 21 height 21
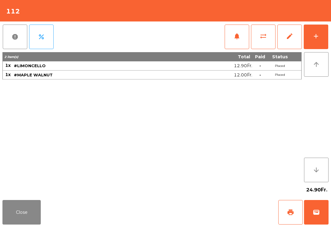
click at [291, 213] on span "print" at bounding box center [290, 211] width 7 height 7
click at [9, 216] on button "Close" at bounding box center [21, 212] width 38 height 25
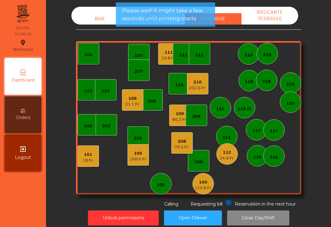
click at [179, 148] on div "76.5 Fr." at bounding box center [181, 147] width 15 height 6
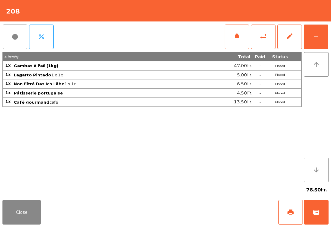
click at [316, 216] on button "wallet" at bounding box center [316, 212] width 25 height 25
click at [212, 214] on div "Close print wallet" at bounding box center [165, 211] width 331 height 29
click at [210, 214] on div "Close print wallet" at bounding box center [165, 211] width 331 height 29
click at [209, 212] on div "Close print wallet" at bounding box center [165, 211] width 331 height 29
click at [211, 206] on div "Close print wallet" at bounding box center [165, 211] width 331 height 29
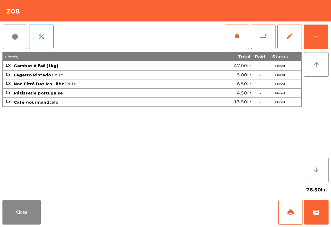
click at [209, 206] on div "Close print wallet" at bounding box center [165, 211] width 331 height 29
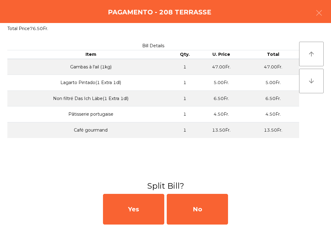
click at [214, 211] on div "No" at bounding box center [197, 209] width 61 height 31
click at [217, 212] on div "No" at bounding box center [197, 209] width 61 height 31
click at [213, 211] on div "No" at bounding box center [197, 209] width 61 height 31
click at [213, 214] on div "No" at bounding box center [197, 209] width 61 height 31
click at [213, 213] on div "No" at bounding box center [197, 209] width 61 height 31
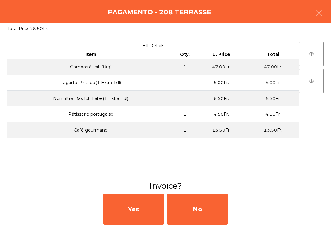
click at [214, 213] on div "No" at bounding box center [197, 209] width 61 height 31
click at [203, 215] on div "No" at bounding box center [197, 209] width 61 height 31
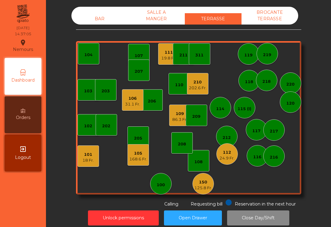
click at [202, 189] on div "125.8 Fr." at bounding box center [203, 188] width 18 height 6
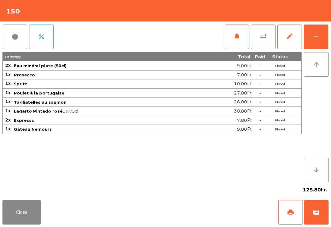
click at [315, 216] on button "wallet" at bounding box center [316, 212] width 25 height 25
click at [213, 203] on div "Close print wallet" at bounding box center [165, 211] width 331 height 29
click at [214, 211] on div "Close print wallet" at bounding box center [165, 211] width 331 height 29
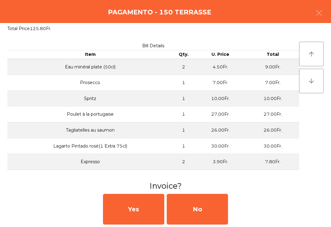
click at [204, 210] on div "No" at bounding box center [197, 209] width 61 height 31
click at [210, 209] on div "No" at bounding box center [197, 209] width 61 height 31
click at [202, 205] on div "No" at bounding box center [197, 209] width 61 height 31
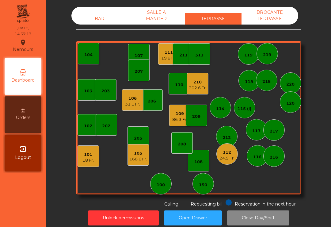
scroll to position [5, 0]
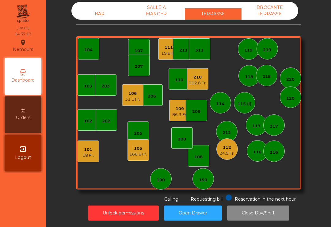
click at [177, 112] on div "86.3 Fr." at bounding box center [179, 115] width 15 height 6
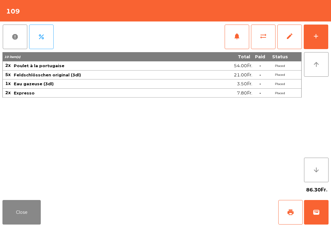
click at [17, 213] on button "Close" at bounding box center [21, 212] width 38 height 25
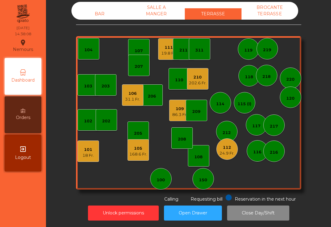
click at [234, 157] on div "112 24.9 Fr." at bounding box center [226, 148] width 21 height 21
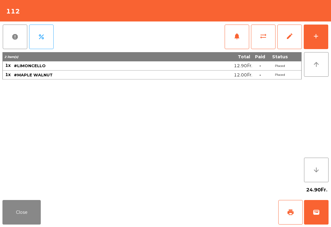
click at [318, 216] on button "wallet" at bounding box center [316, 212] width 25 height 25
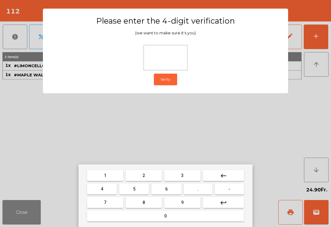
type input "*"
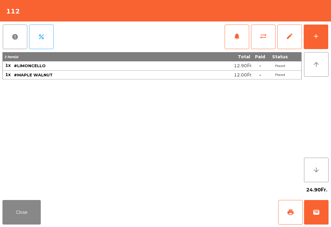
click at [228, 218] on div "Close print wallet" at bounding box center [165, 211] width 331 height 29
click at [222, 220] on div "Close print wallet" at bounding box center [165, 211] width 331 height 29
click at [213, 213] on div "Close print wallet" at bounding box center [165, 211] width 331 height 29
click at [229, 207] on div "Close print wallet" at bounding box center [165, 211] width 331 height 29
click at [228, 209] on div "Close print wallet" at bounding box center [165, 211] width 331 height 29
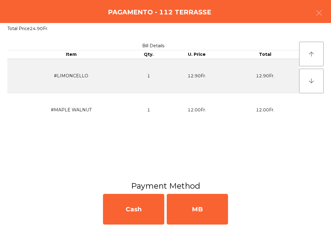
click at [221, 222] on div "MB" at bounding box center [197, 209] width 61 height 31
click at [201, 213] on div "No" at bounding box center [197, 209] width 61 height 31
click at [198, 202] on div "No" at bounding box center [197, 209] width 61 height 31
click at [207, 206] on div "No" at bounding box center [197, 209] width 61 height 31
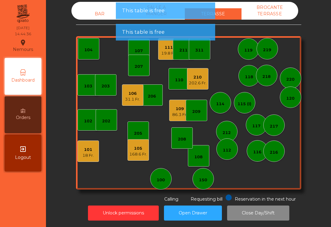
click at [85, 161] on div "101 18 Fr." at bounding box center [88, 150] width 21 height 21
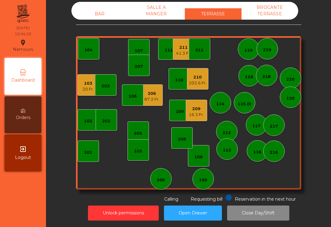
scroll to position [-2, 0]
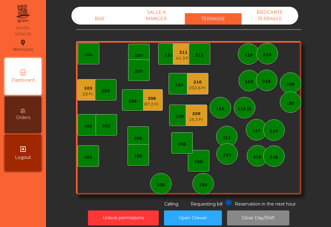
click at [96, 19] on div "BAR" at bounding box center [99, 18] width 57 height 11
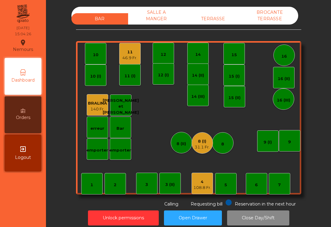
click at [200, 180] on div "4" at bounding box center [202, 182] width 18 height 6
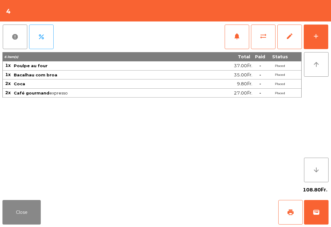
click at [288, 210] on span "print" at bounding box center [290, 211] width 7 height 7
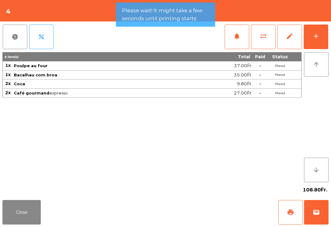
scroll to position [0, 0]
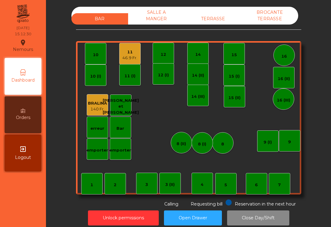
click at [221, 16] on div "TERRASSE" at bounding box center [213, 18] width 57 height 11
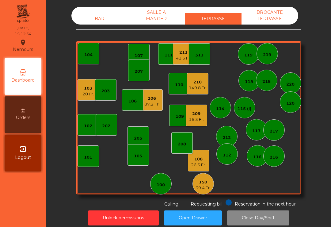
click at [135, 74] on div "207" at bounding box center [138, 71] width 8 height 6
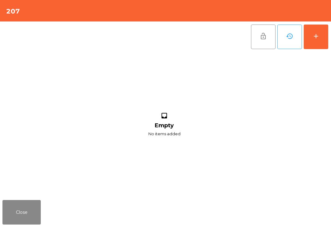
click at [19, 216] on button "Close" at bounding box center [21, 212] width 38 height 25
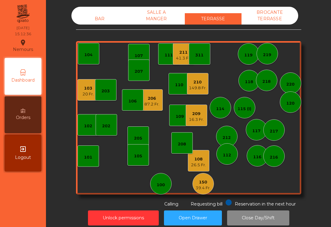
click at [156, 101] on div "206" at bounding box center [151, 98] width 15 height 6
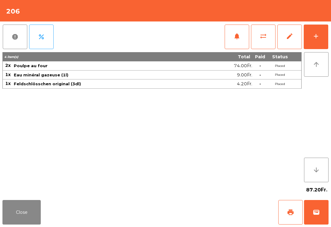
click at [31, 212] on button "Close" at bounding box center [21, 212] width 38 height 25
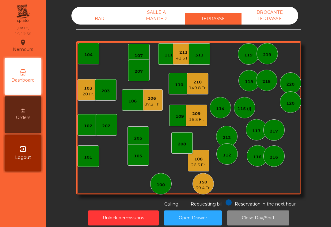
click at [80, 98] on div "103 20 Fr." at bounding box center [88, 89] width 21 height 21
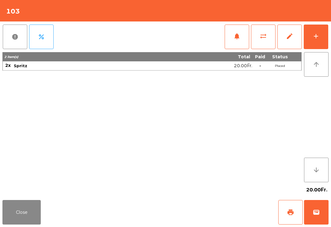
click at [315, 217] on button "wallet" at bounding box center [316, 212] width 25 height 25
click at [228, 196] on div "20.00Fr." at bounding box center [165, 189] width 326 height 15
click at [198, 211] on div "Close print wallet" at bounding box center [165, 211] width 331 height 29
click at [197, 206] on div "Close print wallet" at bounding box center [165, 211] width 331 height 29
click at [201, 205] on div "Close print wallet" at bounding box center [165, 211] width 331 height 29
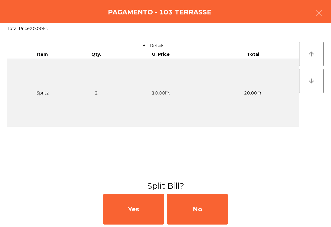
click at [202, 213] on div "No" at bounding box center [197, 209] width 61 height 31
click at [202, 212] on div "MB" at bounding box center [197, 209] width 61 height 31
click at [204, 210] on div "No" at bounding box center [197, 209] width 61 height 31
click at [208, 209] on div "No" at bounding box center [197, 209] width 61 height 31
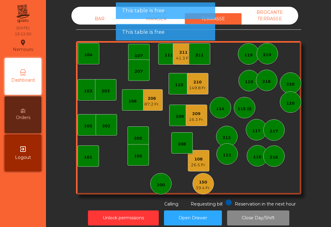
click at [136, 78] on div "207" at bounding box center [138, 69] width 21 height 21
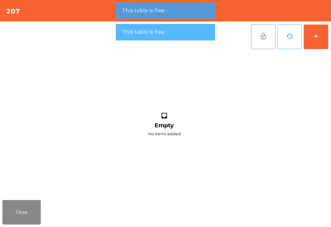
click at [316, 38] on div "add" at bounding box center [315, 35] width 7 height 7
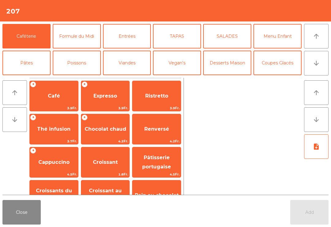
click at [32, 77] on button "Mineral" at bounding box center [26, 89] width 48 height 25
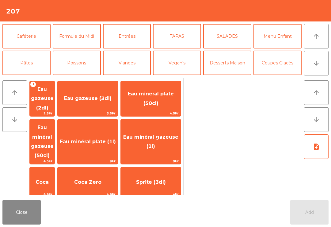
click at [106, 214] on span "Thé froid (3dl)" at bounding box center [87, 217] width 39 height 6
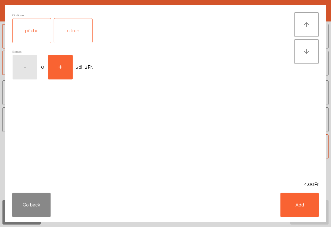
click at [313, 210] on button "Add" at bounding box center [299, 204] width 38 height 25
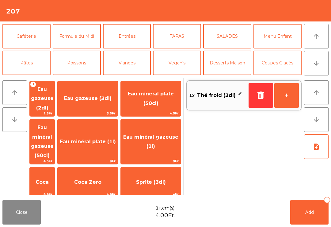
click at [285, 95] on button "+" at bounding box center [286, 95] width 25 height 25
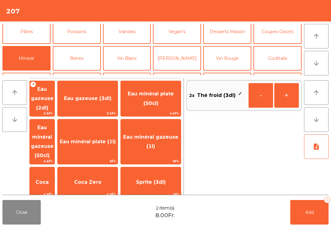
scroll to position [51, 0]
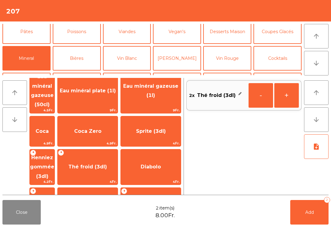
click at [55, 123] on span "Coca" at bounding box center [42, 131] width 25 height 17
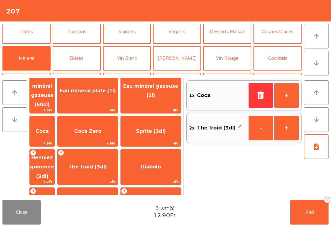
click at [312, 214] on span "Add" at bounding box center [309, 212] width 9 height 6
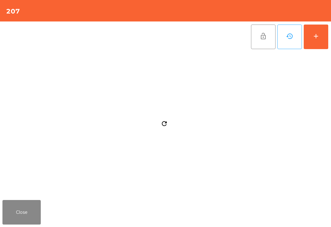
click at [20, 216] on button "Close" at bounding box center [21, 212] width 38 height 25
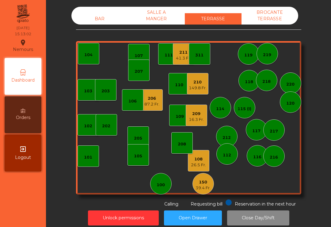
click at [193, 122] on div "16.3 Fr." at bounding box center [196, 119] width 15 height 6
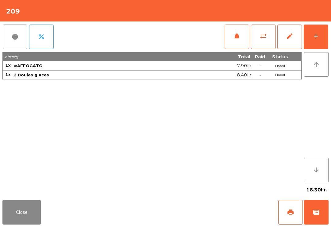
click at [292, 212] on span "print" at bounding box center [290, 211] width 7 height 7
click at [22, 213] on button "Close" at bounding box center [21, 212] width 38 height 25
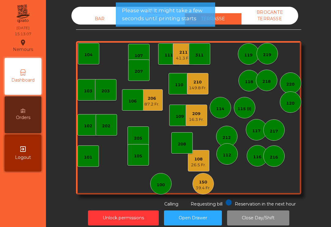
click at [204, 156] on div "108" at bounding box center [198, 159] width 15 height 6
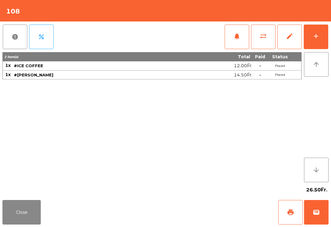
click at [291, 213] on span "print" at bounding box center [290, 211] width 7 height 7
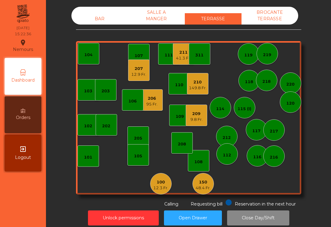
click at [187, 54] on div "211" at bounding box center [183, 52] width 15 height 6
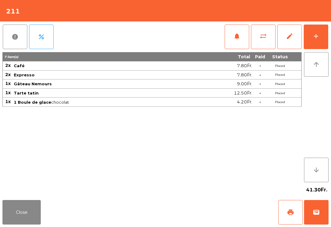
click at [297, 214] on button "print" at bounding box center [290, 212] width 25 height 25
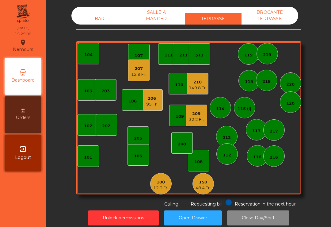
click at [136, 78] on div "207 12.9 Fr." at bounding box center [138, 69] width 21 height 21
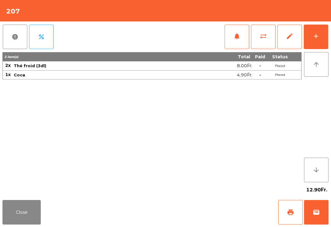
click at [292, 214] on span "print" at bounding box center [290, 211] width 7 height 7
click at [13, 220] on button "Close" at bounding box center [21, 212] width 38 height 25
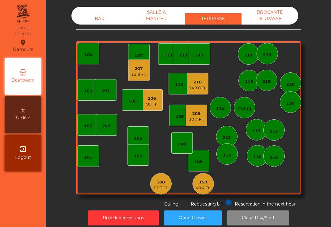
click at [159, 187] on div "12.3 Fr." at bounding box center [160, 188] width 15 height 6
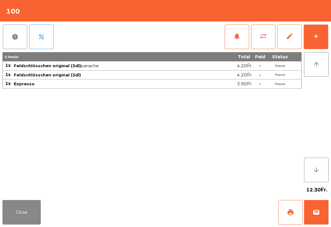
click at [289, 215] on span "print" at bounding box center [290, 211] width 7 height 7
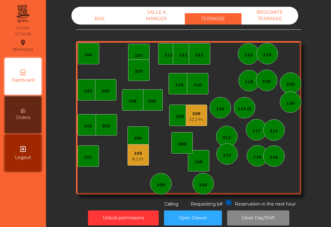
click at [192, 120] on div "32.2 Fr." at bounding box center [196, 119] width 15 height 6
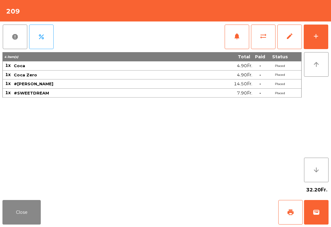
click at [21, 212] on button "Close" at bounding box center [21, 212] width 38 height 25
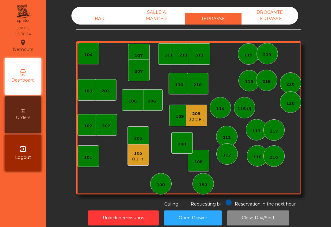
click at [196, 84] on div "210" at bounding box center [197, 85] width 8 height 6
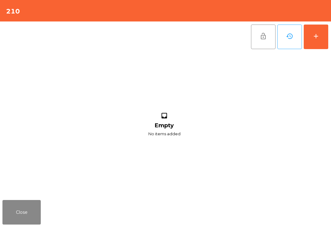
click at [22, 210] on button "Close" at bounding box center [21, 212] width 38 height 25
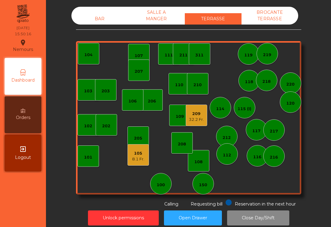
click at [151, 104] on div "206" at bounding box center [151, 99] width 21 height 21
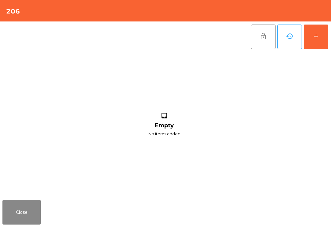
click at [321, 42] on button "add" at bounding box center [316, 37] width 25 height 25
click at [318, 39] on div "add" at bounding box center [315, 35] width 7 height 7
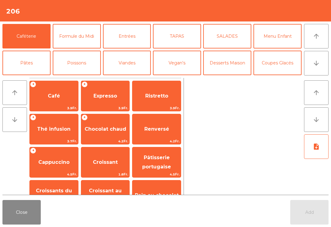
click at [319, 57] on button "arrow_downward" at bounding box center [316, 63] width 25 height 25
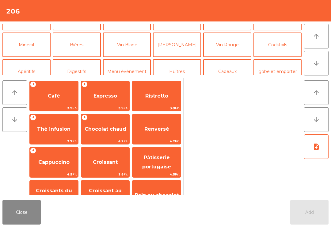
click at [278, 30] on button "Coupes Glacés" at bounding box center [277, 18] width 48 height 25
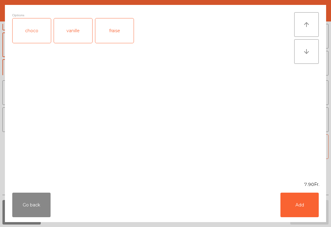
scroll to position [118, 0]
click at [302, 203] on button "Add" at bounding box center [299, 204] width 38 height 25
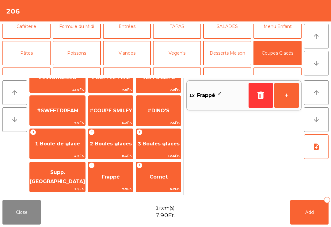
click at [284, 98] on button "+" at bounding box center [286, 95] width 25 height 25
click at [301, 201] on button "Add 2" at bounding box center [309, 212] width 38 height 25
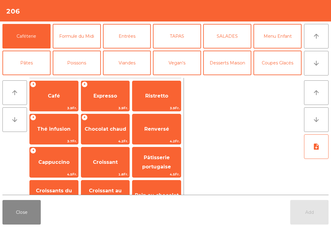
click at [17, 219] on button "Close" at bounding box center [21, 212] width 38 height 25
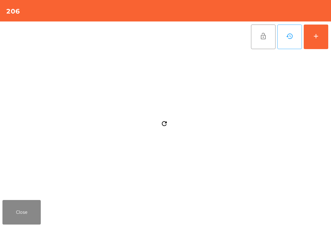
click at [22, 221] on button "Close" at bounding box center [21, 212] width 38 height 25
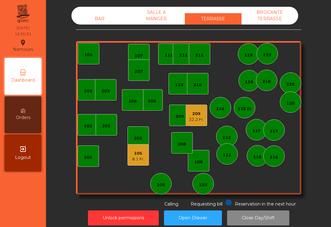
click at [165, 57] on div "111" at bounding box center [168, 55] width 8 height 6
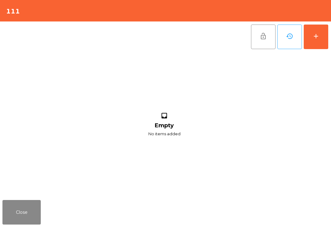
click at [320, 42] on button "add" at bounding box center [316, 37] width 25 height 25
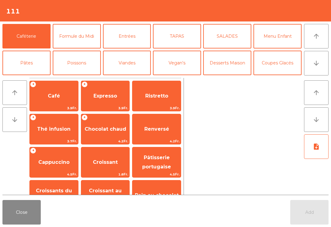
click at [32, 77] on button "Mineral" at bounding box center [26, 89] width 48 height 25
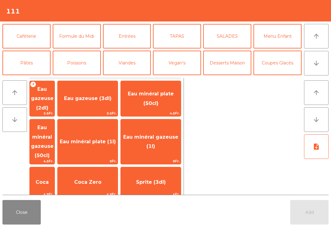
scroll to position [135, 0]
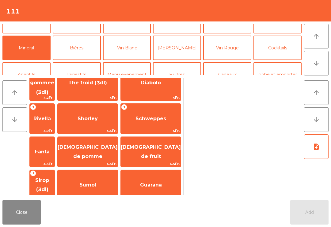
click at [166, 118] on span "Schweppes" at bounding box center [150, 118] width 31 height 6
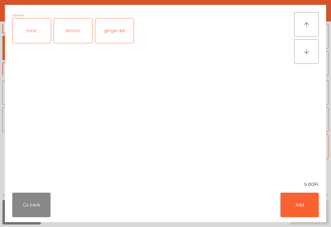
click at [313, 204] on button "Add" at bounding box center [299, 204] width 38 height 25
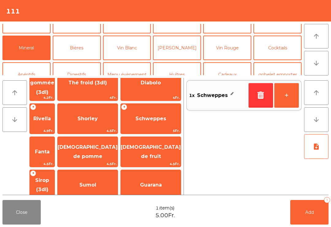
click at [289, 96] on button "+" at bounding box center [286, 95] width 25 height 25
click at [316, 198] on div "Close 2 item(s) 10.00Fr. Add 2" at bounding box center [165, 211] width 331 height 29
click at [294, 221] on button "Add 2" at bounding box center [309, 212] width 38 height 25
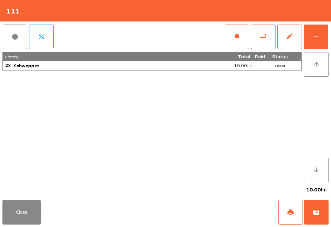
click at [10, 224] on button "Close" at bounding box center [21, 212] width 38 height 25
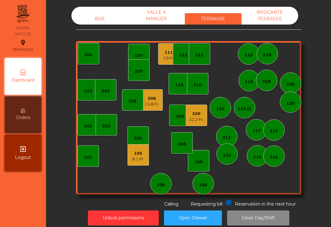
click at [142, 161] on div "8.1 Fr." at bounding box center [138, 159] width 12 height 6
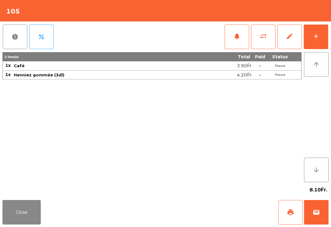
click at [327, 39] on button "add" at bounding box center [316, 37] width 25 height 25
click at [325, 42] on button "add" at bounding box center [316, 37] width 25 height 25
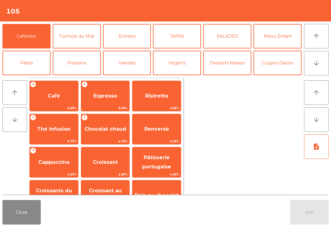
click at [79, 77] on button "Bières" at bounding box center [77, 89] width 48 height 25
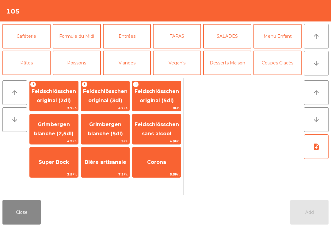
scroll to position [22, 0]
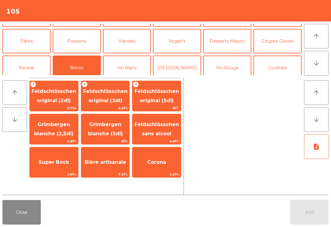
click at [113, 103] on span "Feldschlösschen original (3dl)" at bounding box center [105, 95] width 44 height 15
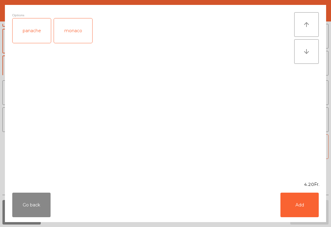
click at [304, 206] on button "Add" at bounding box center [299, 204] width 38 height 25
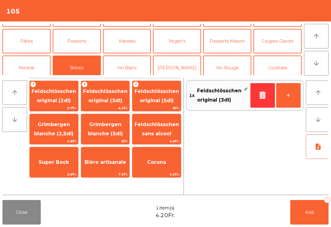
click at [318, 215] on button "Add 1" at bounding box center [309, 212] width 38 height 25
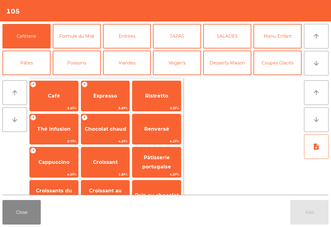
click at [28, 205] on button "Close" at bounding box center [21, 212] width 38 height 25
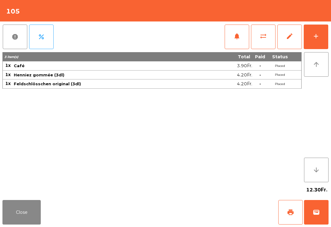
click at [32, 216] on button "Close" at bounding box center [21, 212] width 38 height 25
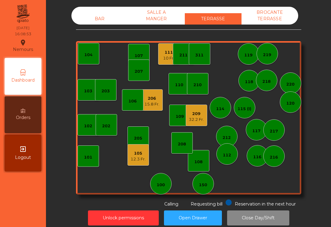
click at [192, 123] on div "209 32.2 Fr." at bounding box center [196, 114] width 21 height 21
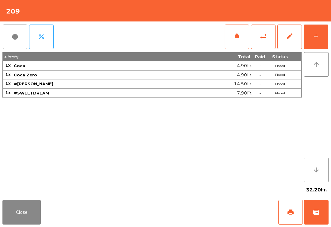
click at [320, 220] on button "wallet" at bounding box center [316, 212] width 25 height 25
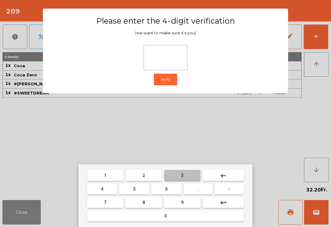
type input "*"
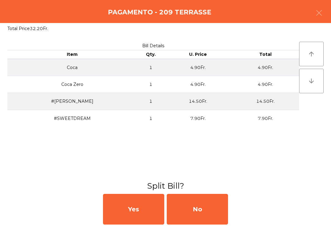
click at [206, 207] on div "No" at bounding box center [197, 209] width 61 height 31
click at [207, 208] on div "MB" at bounding box center [197, 209] width 61 height 31
click at [210, 208] on div "No" at bounding box center [197, 209] width 61 height 31
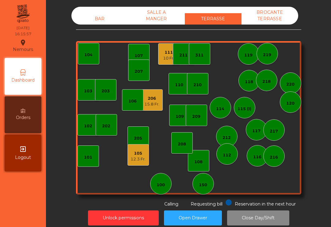
click at [102, 124] on div "202" at bounding box center [106, 126] width 8 height 6
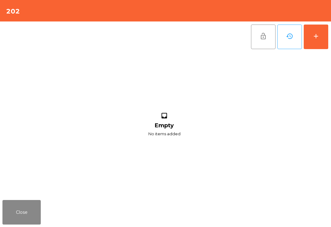
click at [327, 39] on button "add" at bounding box center [316, 37] width 25 height 25
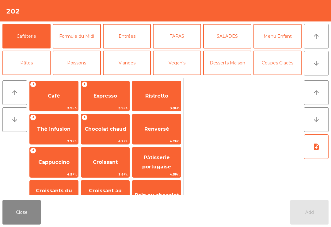
click at [37, 77] on button "Mineral" at bounding box center [26, 89] width 48 height 25
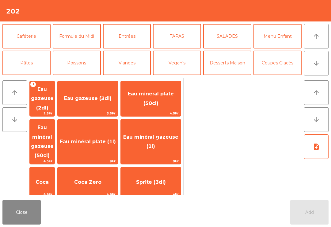
click at [112, 98] on span "Eau gazeuse (3dl)" at bounding box center [87, 98] width 47 height 6
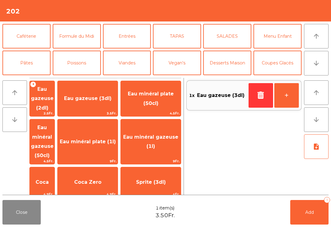
scroll to position [31, 0]
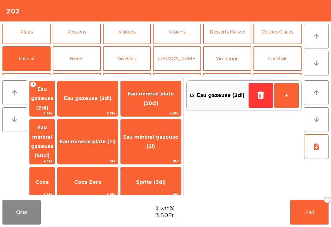
click at [35, 17] on button "Caféterie" at bounding box center [26, 5] width 48 height 25
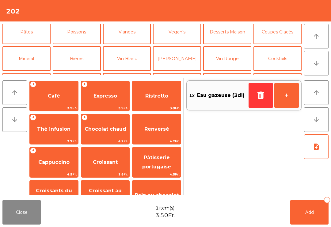
click at [108, 100] on span "Expresso" at bounding box center [105, 96] width 48 height 17
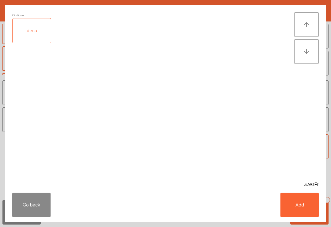
click at [300, 210] on button "Add" at bounding box center [299, 204] width 38 height 25
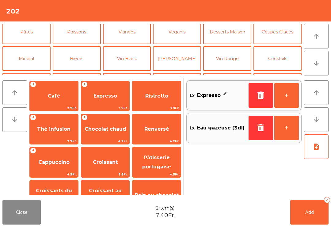
click at [290, 95] on button "+" at bounding box center [286, 95] width 25 height 25
click at [313, 208] on button "Add 3" at bounding box center [309, 212] width 38 height 25
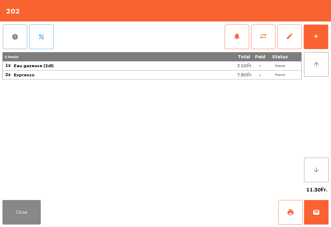
click at [29, 209] on button "Close" at bounding box center [21, 212] width 38 height 25
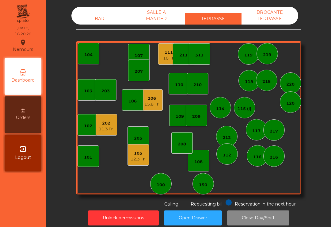
click at [203, 183] on div "150" at bounding box center [203, 185] width 8 height 6
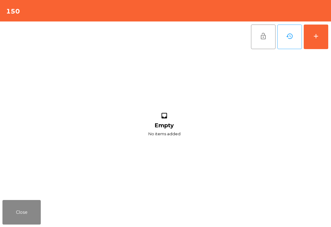
click at [320, 39] on button "add" at bounding box center [316, 37] width 25 height 25
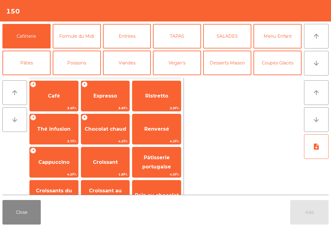
scroll to position [6, 0]
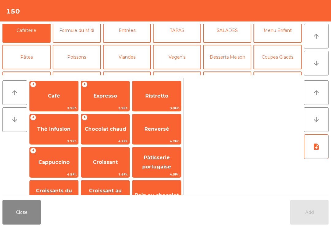
click at [32, 71] on button "Mineral" at bounding box center [26, 83] width 48 height 25
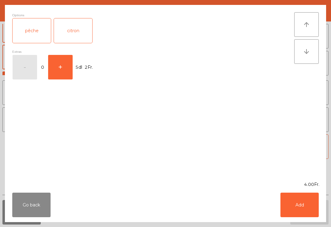
click at [9, 213] on div "Go back Add" at bounding box center [165, 204] width 321 height 34
click at [32, 199] on button "Go back" at bounding box center [31, 204] width 38 height 25
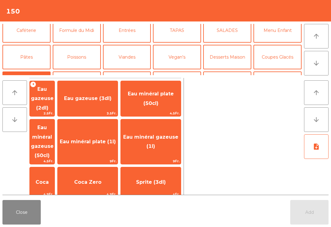
scroll to position [75, 0]
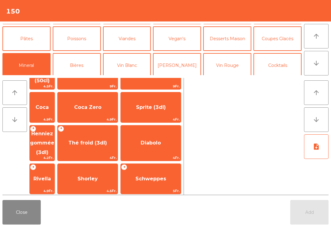
click at [162, 170] on span "Schweppes" at bounding box center [151, 178] width 60 height 17
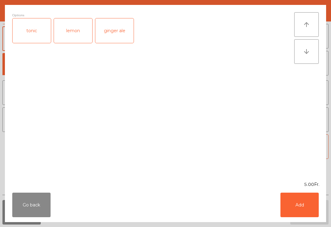
click at [294, 206] on button "Add" at bounding box center [299, 204] width 38 height 25
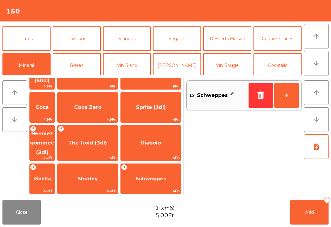
click at [54, 36] on span "Eau gazeuse (2dl)" at bounding box center [42, 23] width 23 height 25
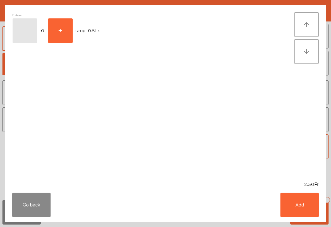
click at [67, 32] on button "+" at bounding box center [60, 30] width 25 height 25
click at [299, 203] on button "Add" at bounding box center [299, 204] width 38 height 25
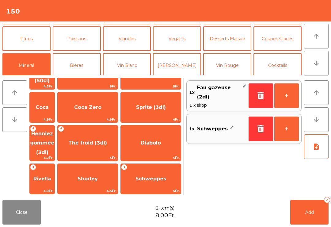
scroll to position [0, 0]
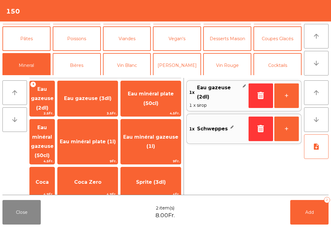
click at [82, 66] on button "Bières" at bounding box center [77, 65] width 48 height 25
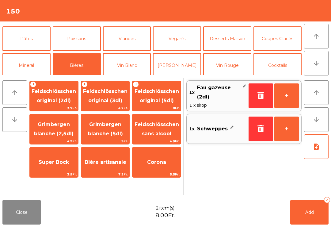
click at [54, 103] on span "Feldschlösschen original (2dl)" at bounding box center [54, 95] width 44 height 15
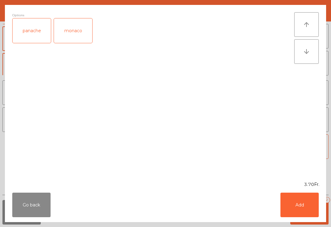
click at [36, 30] on div "panache" at bounding box center [32, 30] width 38 height 25
click at [298, 208] on button "Add" at bounding box center [299, 204] width 38 height 25
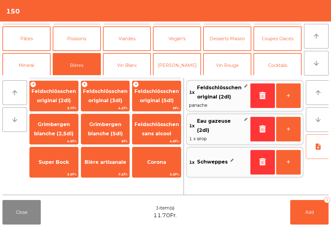
click at [116, 107] on span "4.2Fr." at bounding box center [105, 108] width 48 height 6
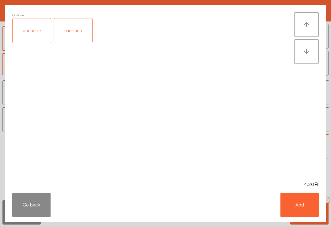
click at [300, 202] on button "Add" at bounding box center [299, 204] width 38 height 25
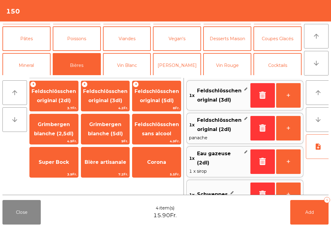
click at [307, 210] on span "Add" at bounding box center [309, 212] width 9 height 6
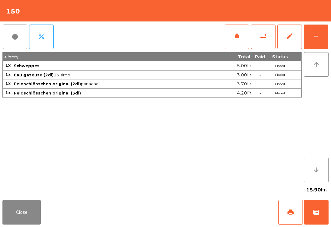
click at [19, 222] on button "Close" at bounding box center [21, 212] width 38 height 25
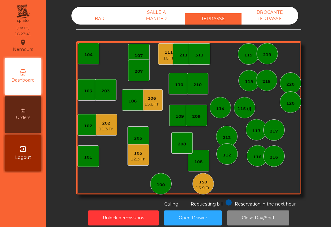
click at [207, 184] on div "150" at bounding box center [202, 182] width 15 height 6
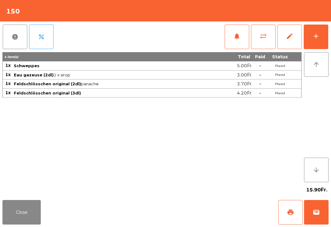
click at [297, 213] on button "print" at bounding box center [290, 212] width 25 height 25
click at [320, 210] on button "wallet" at bounding box center [316, 212] width 25 height 25
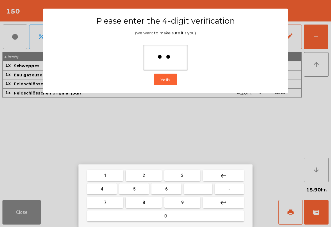
type input "***"
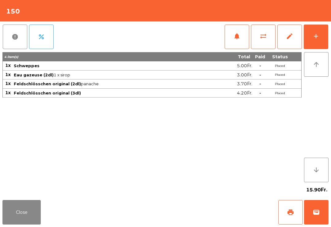
click at [191, 213] on div "Close print wallet" at bounding box center [165, 211] width 331 height 29
click at [192, 212] on div "Close print wallet" at bounding box center [165, 211] width 331 height 29
click at [192, 214] on div "Close print wallet" at bounding box center [165, 211] width 331 height 29
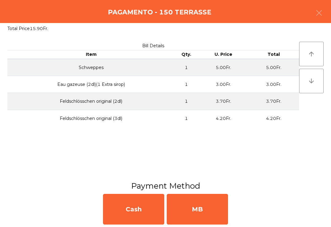
click at [196, 208] on div "MB" at bounding box center [197, 209] width 61 height 31
click at [195, 216] on div "No" at bounding box center [197, 209] width 61 height 31
click at [191, 214] on div "No" at bounding box center [197, 209] width 61 height 31
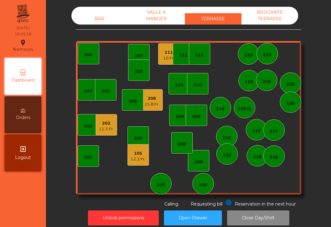
click at [203, 84] on div "210" at bounding box center [197, 83] width 21 height 21
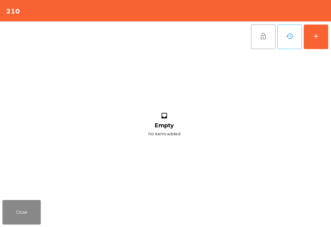
click at [323, 34] on button "add" at bounding box center [316, 37] width 25 height 25
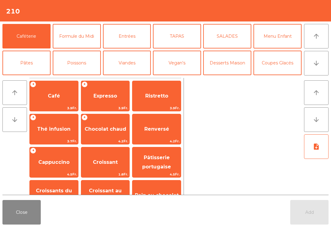
click at [88, 77] on button "Bières" at bounding box center [77, 89] width 48 height 25
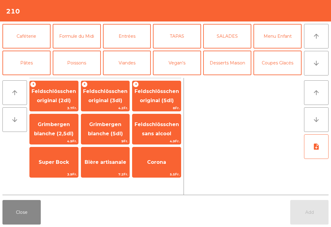
click at [110, 94] on span "Feldschlösschen original (3dl)" at bounding box center [105, 96] width 48 height 26
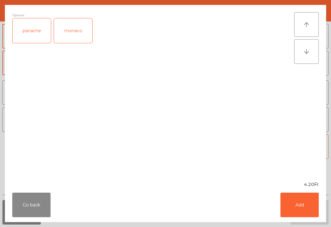
click at [35, 36] on div "panache" at bounding box center [32, 30] width 38 height 25
click at [301, 204] on button "Add" at bounding box center [299, 204] width 38 height 25
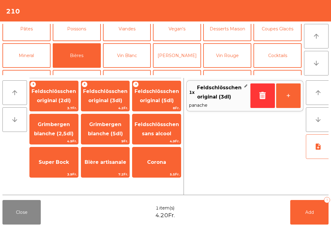
click at [287, 97] on button "+" at bounding box center [288, 95] width 25 height 25
click at [163, 105] on span "Feldschlösschen original (5dl)" at bounding box center [156, 96] width 48 height 26
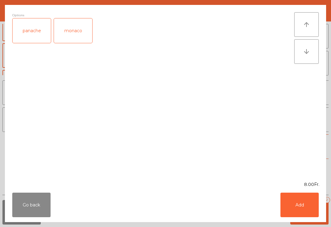
click at [36, 41] on div "panache" at bounding box center [32, 30] width 38 height 25
click at [316, 201] on button "Add" at bounding box center [299, 204] width 38 height 25
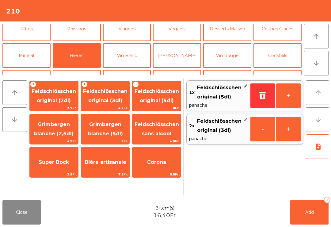
click at [107, 96] on span "Feldschlösschen original (3dl)" at bounding box center [105, 96] width 48 height 26
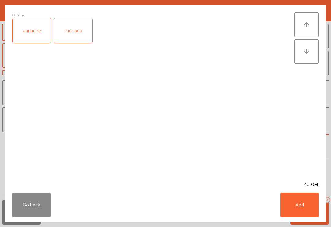
click at [302, 210] on button "Add" at bounding box center [299, 204] width 38 height 25
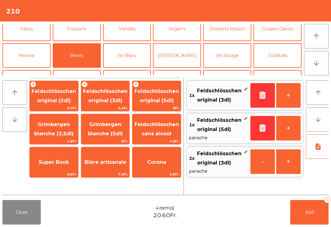
click at [289, 93] on button "+" at bounding box center [288, 95] width 25 height 25
click at [288, 96] on button "+" at bounding box center [288, 95] width 25 height 25
click at [260, 99] on button "-" at bounding box center [262, 95] width 25 height 25
click at [19, 43] on button "Mineral" at bounding box center [26, 55] width 48 height 25
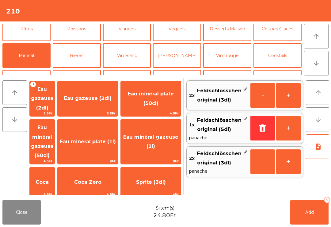
scroll to position [41, 0]
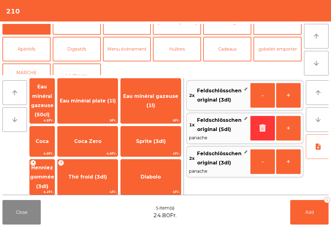
click at [55, 159] on span "Henniez gommée (3dl)" at bounding box center [42, 176] width 25 height 35
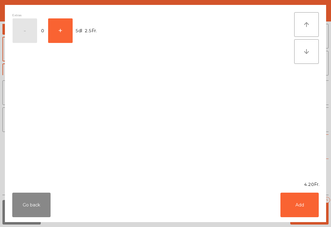
click at [311, 221] on div "Go back Add" at bounding box center [165, 204] width 321 height 34
click at [300, 197] on button "Add" at bounding box center [299, 204] width 38 height 25
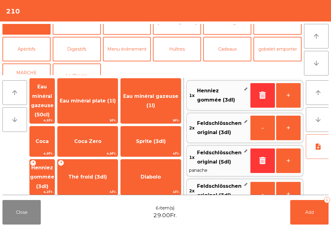
click at [320, 214] on button "Add 6" at bounding box center [309, 212] width 38 height 25
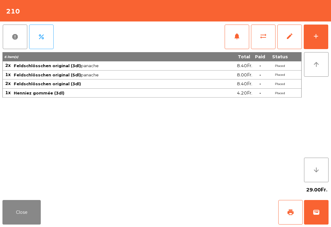
click at [32, 216] on button "Close" at bounding box center [21, 212] width 38 height 25
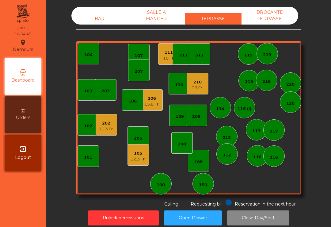
click at [199, 165] on div "108" at bounding box center [198, 160] width 21 height 21
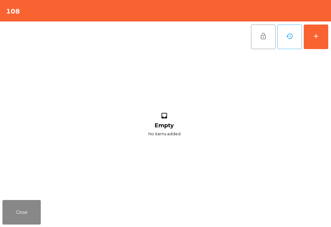
click at [319, 49] on button "add" at bounding box center [316, 37] width 25 height 25
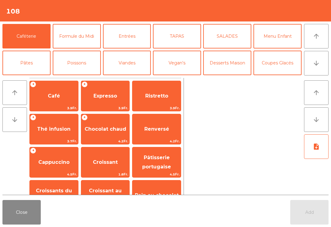
click at [309, 39] on button "arrow_upward" at bounding box center [316, 36] width 25 height 25
click at [217, 63] on button "Desserts Maison" at bounding box center [227, 63] width 48 height 25
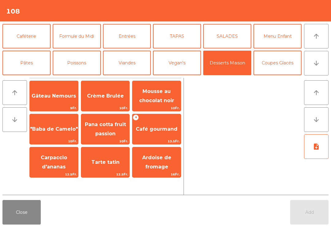
click at [163, 92] on span "Mousse au chocolat noir" at bounding box center [156, 95] width 35 height 15
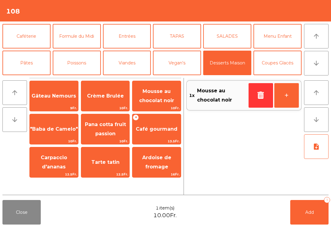
click at [165, 92] on span "Mousse au chocolat noir" at bounding box center [156, 95] width 35 height 15
click at [70, 34] on button "Formule du Midi" at bounding box center [77, 36] width 48 height 25
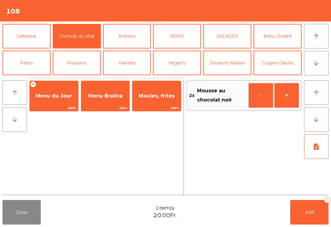
click at [32, 27] on button "Caféterie" at bounding box center [26, 36] width 48 height 25
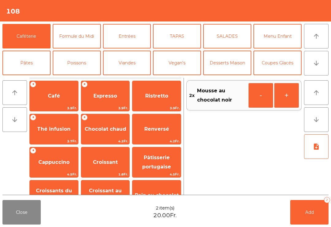
click at [100, 94] on span "Expresso" at bounding box center [105, 96] width 24 height 6
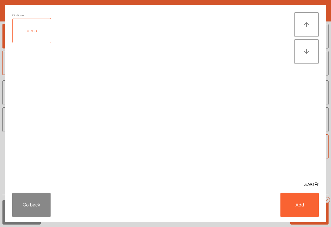
click at [310, 212] on button "Add" at bounding box center [299, 204] width 38 height 25
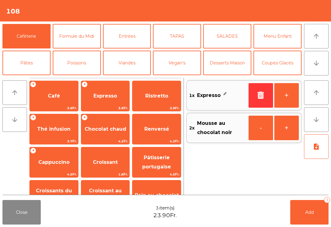
scroll to position [27, 0]
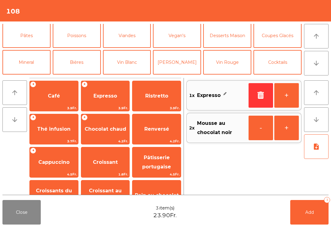
click at [127, 64] on button "Vin Blanc" at bounding box center [127, 62] width 48 height 25
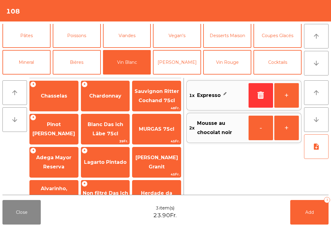
click at [58, 99] on span "Chasselas" at bounding box center [54, 96] width 26 height 6
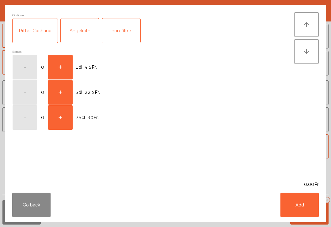
click at [60, 69] on button "+" at bounding box center [60, 67] width 25 height 25
click at [299, 212] on button "Add" at bounding box center [299, 204] width 38 height 25
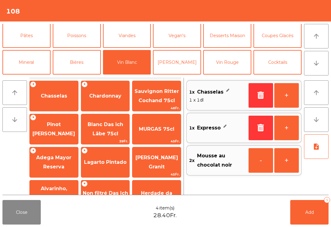
click at [294, 97] on button "+" at bounding box center [286, 95] width 25 height 25
click at [314, 218] on button "Add 5" at bounding box center [309, 212] width 38 height 25
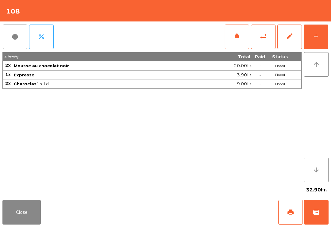
click at [13, 196] on div "32.90Fr." at bounding box center [165, 189] width 326 height 15
click at [37, 201] on button "Close" at bounding box center [21, 212] width 38 height 25
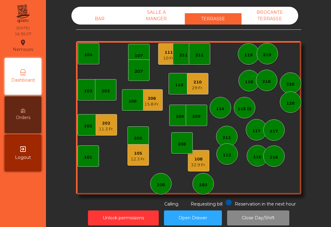
click at [100, 139] on div "103 102 101 202 11.3 Fr. 206 15.8 Fr. 104 205 108 32.9 Fr. 105 12.3 Fr. 107 100…" at bounding box center [188, 117] width 225 height 153
click at [112, 125] on div "202" at bounding box center [106, 123] width 15 height 6
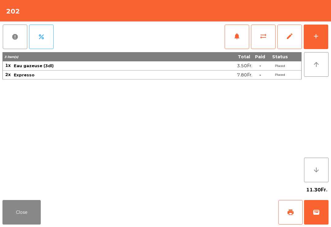
click at [283, 206] on button "print" at bounding box center [290, 212] width 25 height 25
click at [309, 216] on button "wallet" at bounding box center [316, 212] width 25 height 25
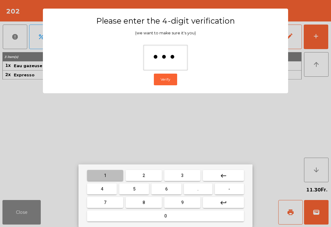
type input "****"
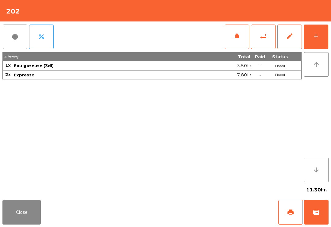
click at [200, 214] on div "Close print wallet" at bounding box center [165, 211] width 331 height 29
click at [198, 211] on div "Close print wallet" at bounding box center [165, 211] width 331 height 29
click at [185, 221] on div "Close print wallet" at bounding box center [165, 211] width 331 height 29
click at [178, 225] on div "Close print wallet" at bounding box center [165, 211] width 331 height 29
click at [180, 225] on div "Close print wallet" at bounding box center [165, 211] width 331 height 29
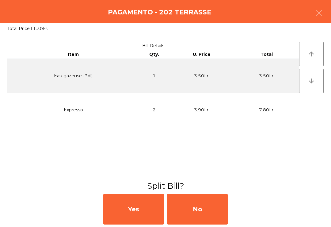
click at [187, 213] on div "No" at bounding box center [197, 209] width 61 height 31
click at [191, 210] on div "MB" at bounding box center [197, 209] width 61 height 31
click at [182, 206] on div "No" at bounding box center [197, 209] width 61 height 31
click at [178, 206] on div "No" at bounding box center [197, 209] width 61 height 31
click at [175, 214] on div "No" at bounding box center [197, 209] width 61 height 31
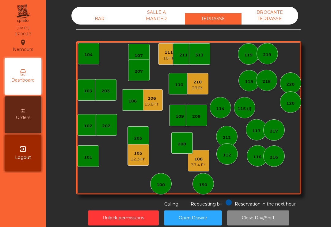
click at [137, 155] on div "105" at bounding box center [137, 153] width 15 height 6
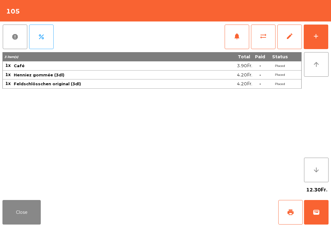
click at [318, 210] on span "wallet" at bounding box center [315, 211] width 7 height 7
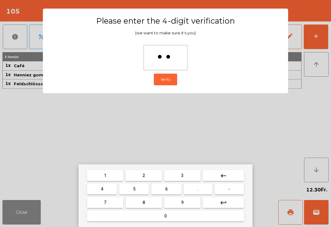
type input "***"
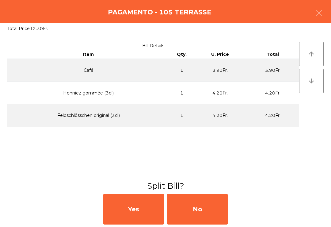
click at [197, 215] on div "No" at bounding box center [197, 209] width 61 height 31
click at [201, 215] on div "MB" at bounding box center [197, 209] width 61 height 31
click at [200, 216] on div "No" at bounding box center [197, 209] width 61 height 31
click at [200, 211] on div "No" at bounding box center [197, 209] width 61 height 31
click at [196, 206] on div "No" at bounding box center [197, 209] width 61 height 31
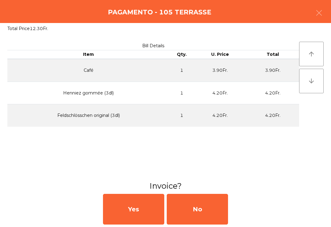
click at [199, 205] on div "No" at bounding box center [197, 209] width 61 height 31
click at [195, 210] on div "No" at bounding box center [197, 209] width 61 height 31
click at [207, 221] on div "No" at bounding box center [197, 209] width 61 height 31
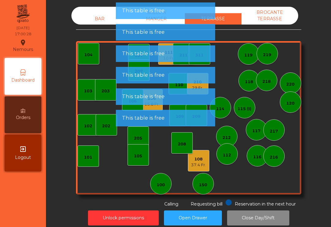
click at [137, 157] on div "105" at bounding box center [138, 156] width 8 height 6
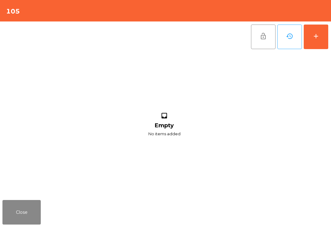
click at [313, 34] on div "add" at bounding box center [315, 35] width 7 height 7
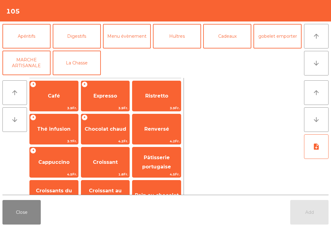
scroll to position [46, 0]
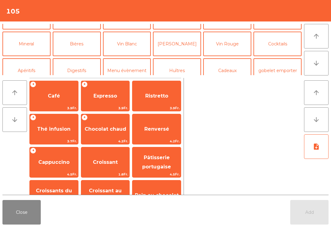
click at [83, 47] on button "Bières" at bounding box center [77, 44] width 48 height 25
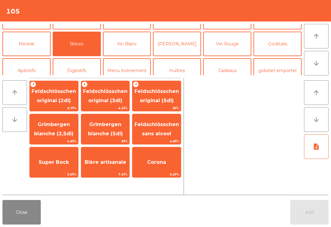
click at [153, 100] on span "Feldschlösschen original (5dl)" at bounding box center [156, 95] width 44 height 15
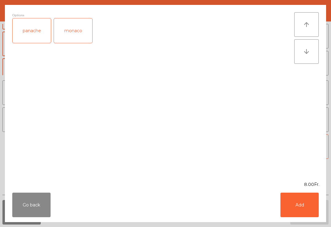
click at [39, 31] on div "panache" at bounding box center [32, 30] width 38 height 25
click at [313, 205] on button "Add" at bounding box center [299, 204] width 38 height 25
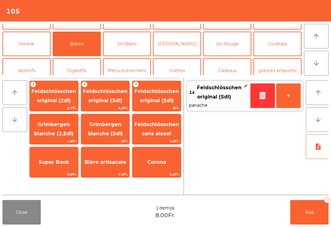
click at [293, 100] on button "+" at bounding box center [288, 95] width 25 height 25
click at [38, 53] on button "Mineral" at bounding box center [26, 44] width 48 height 25
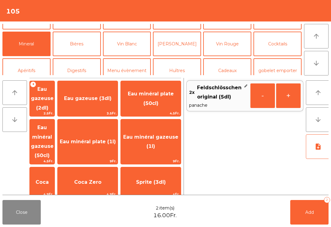
click at [168, 130] on span "Eau minéral gazeuse (1l)" at bounding box center [151, 142] width 60 height 26
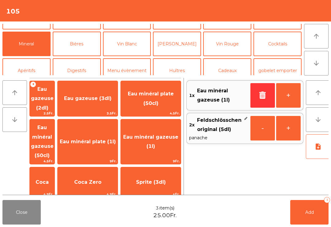
scroll to position [95, 0]
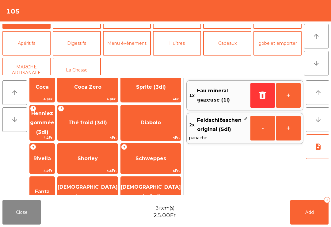
click at [168, 150] on span "Schweppes" at bounding box center [151, 158] width 60 height 17
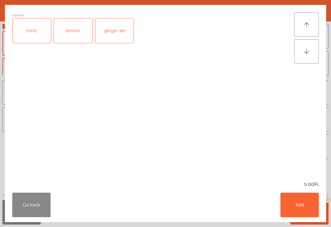
click at [315, 213] on button "Add" at bounding box center [299, 204] width 38 height 25
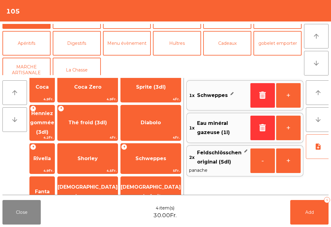
click at [316, 207] on button "Add 4" at bounding box center [309, 212] width 38 height 25
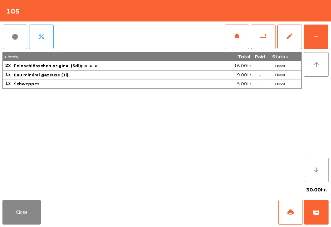
click at [22, 219] on button "Close" at bounding box center [21, 212] width 38 height 25
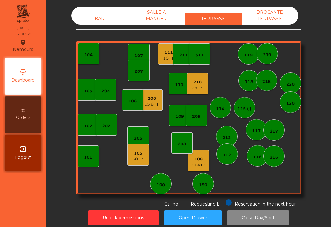
click at [200, 82] on div "210" at bounding box center [197, 82] width 11 height 6
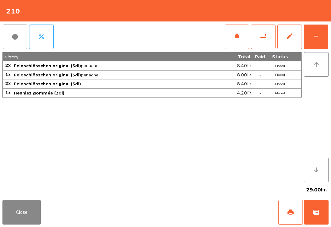
click at [55, 203] on div "Close print wallet" at bounding box center [165, 211] width 331 height 29
click at [46, 212] on div "Close print wallet" at bounding box center [165, 211] width 331 height 29
click at [41, 189] on div "29.00Fr." at bounding box center [165, 189] width 326 height 15
click at [40, 222] on button "Close" at bounding box center [21, 212] width 38 height 25
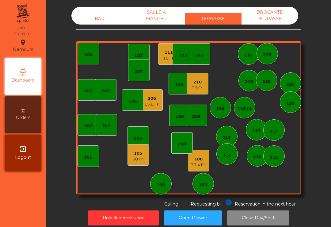
click at [164, 58] on div "10 Fr." at bounding box center [168, 58] width 11 height 6
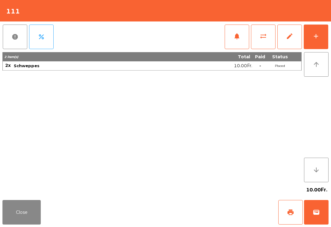
click at [318, 210] on span "wallet" at bounding box center [315, 211] width 7 height 7
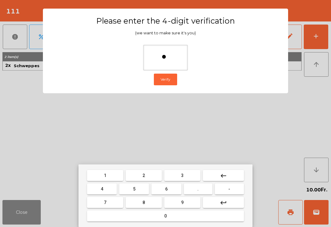
type input "**"
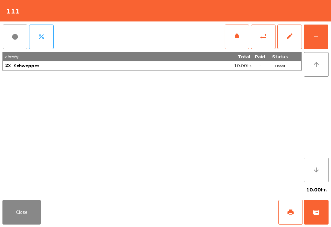
click at [191, 214] on div "Close print wallet" at bounding box center [165, 211] width 331 height 29
click at [200, 206] on div "Close print wallet" at bounding box center [165, 211] width 331 height 29
click at [193, 212] on div "Close print wallet" at bounding box center [165, 211] width 331 height 29
click at [190, 211] on div "Close print wallet" at bounding box center [165, 211] width 331 height 29
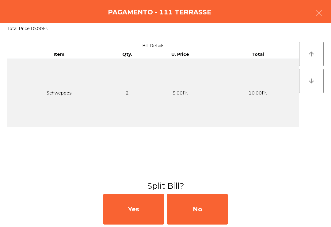
click at [214, 209] on div "No" at bounding box center [197, 209] width 61 height 31
click at [217, 213] on div "No" at bounding box center [197, 209] width 61 height 31
click at [208, 218] on div "No" at bounding box center [197, 209] width 61 height 31
click at [208, 224] on div "No" at bounding box center [197, 209] width 61 height 31
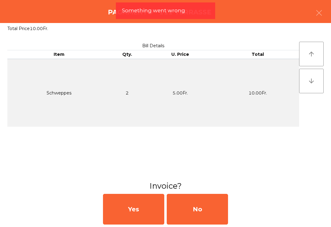
click at [213, 217] on div "No" at bounding box center [197, 209] width 61 height 31
click at [210, 221] on div "No" at bounding box center [197, 209] width 61 height 31
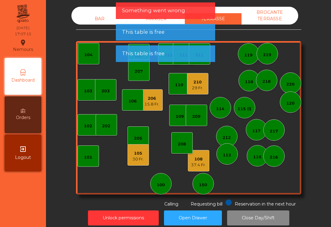
click at [202, 82] on div "210" at bounding box center [197, 82] width 11 height 6
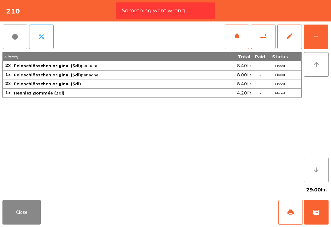
click at [323, 46] on button "add" at bounding box center [316, 37] width 25 height 25
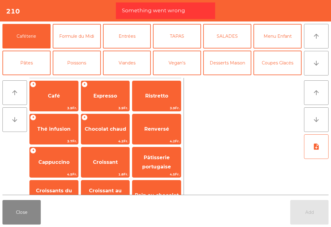
scroll to position [34, 0]
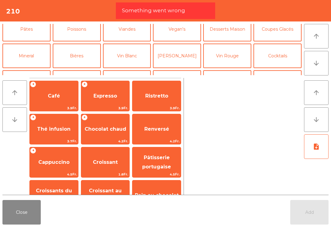
click at [82, 64] on button "Bières" at bounding box center [77, 55] width 48 height 25
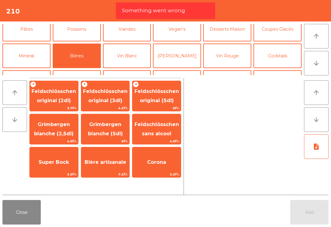
click at [112, 103] on span "Feldschlösschen original (3dl)" at bounding box center [105, 95] width 44 height 15
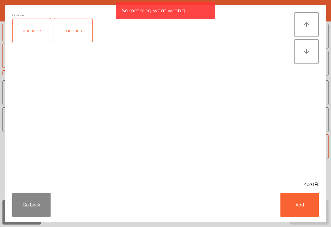
click at [303, 210] on button "Add" at bounding box center [299, 204] width 38 height 25
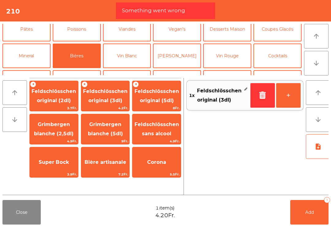
click at [307, 208] on button "Add 1" at bounding box center [309, 212] width 38 height 25
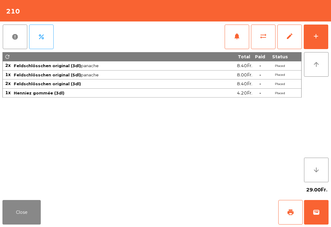
click at [296, 220] on button "print" at bounding box center [290, 212] width 25 height 25
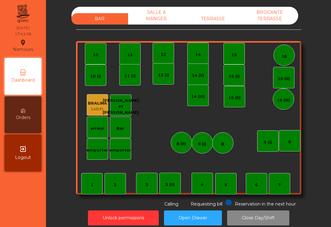
click at [225, 18] on div "TERRASSE" at bounding box center [213, 18] width 57 height 11
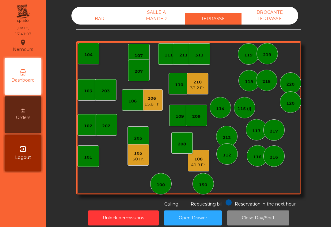
click at [142, 154] on div "105" at bounding box center [137, 153] width 11 height 6
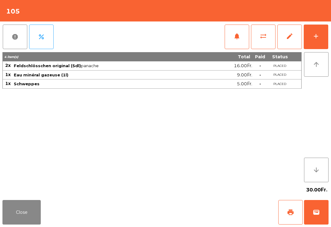
click at [285, 214] on button "print" at bounding box center [290, 212] width 25 height 25
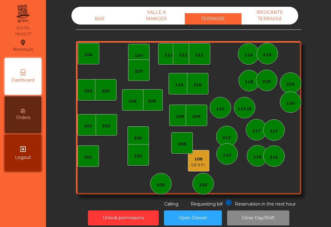
click at [86, 166] on div "101" at bounding box center [88, 155] width 21 height 21
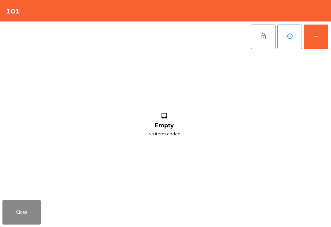
click at [325, 39] on button "add" at bounding box center [316, 37] width 25 height 25
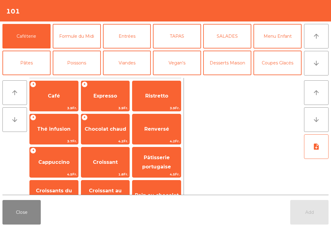
scroll to position [5, 0]
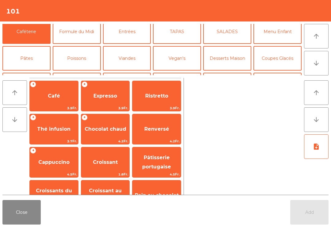
click at [273, 73] on button "Cocktails" at bounding box center [277, 85] width 48 height 25
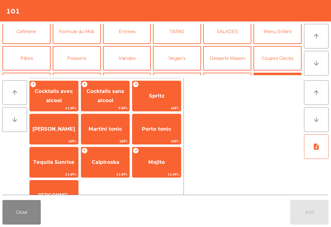
scroll to position [35, 0]
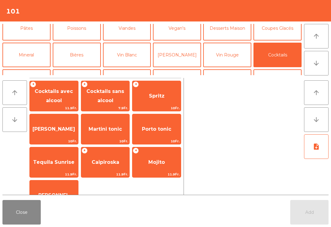
click at [155, 162] on span "Mojito" at bounding box center [156, 162] width 17 height 6
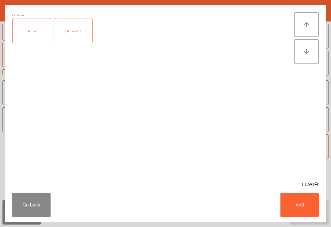
click at [310, 196] on button "Add" at bounding box center [299, 204] width 38 height 25
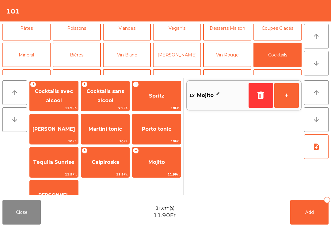
click at [108, 91] on span "Cocktails sans alcool" at bounding box center [105, 95] width 38 height 15
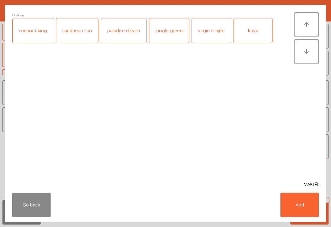
click at [302, 213] on button "Add" at bounding box center [299, 204] width 38 height 25
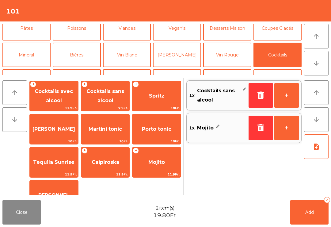
click at [301, 212] on button "Add 2" at bounding box center [309, 212] width 38 height 25
